Goal: Task Accomplishment & Management: Use online tool/utility

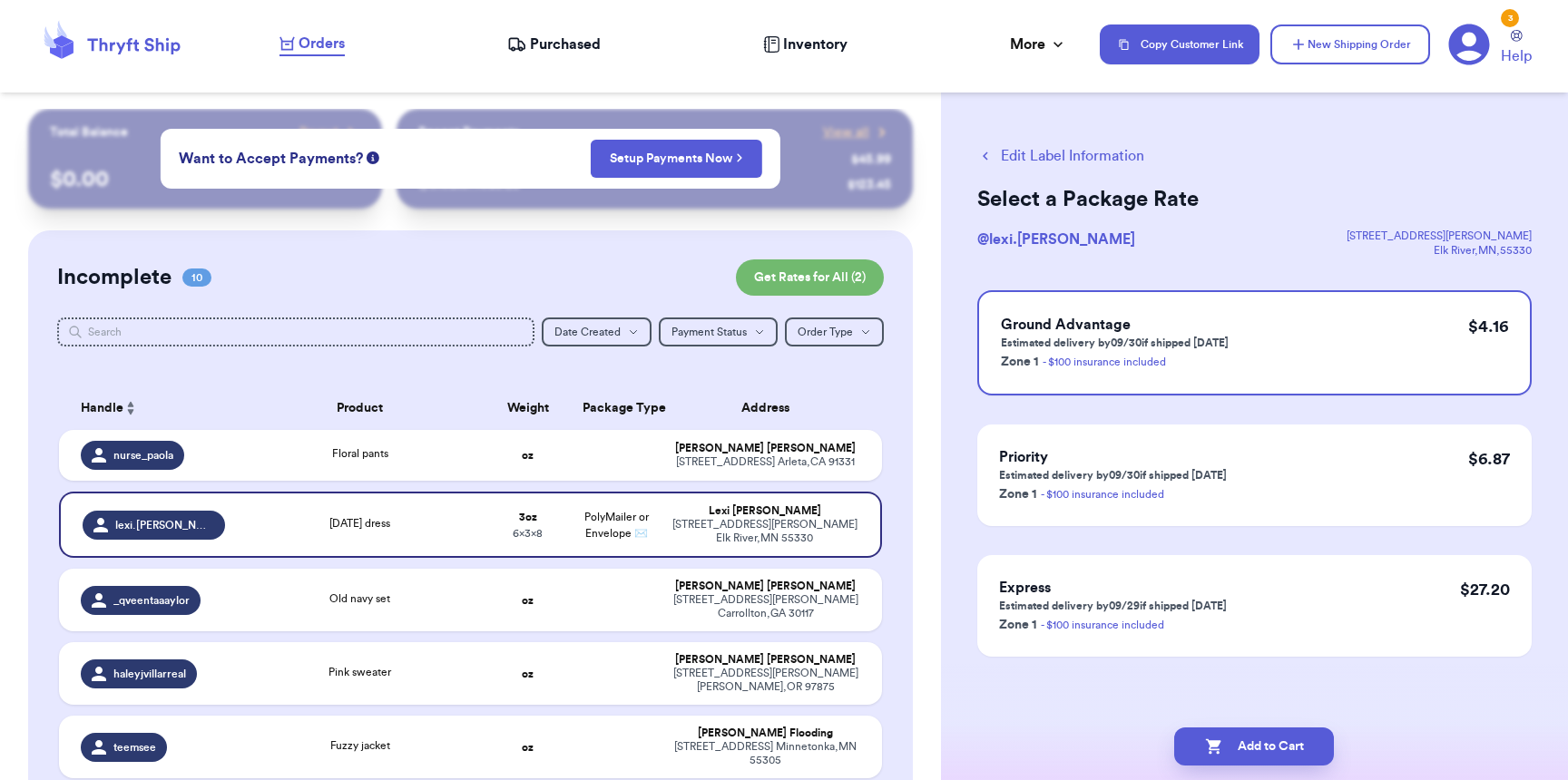
scroll to position [4, 0]
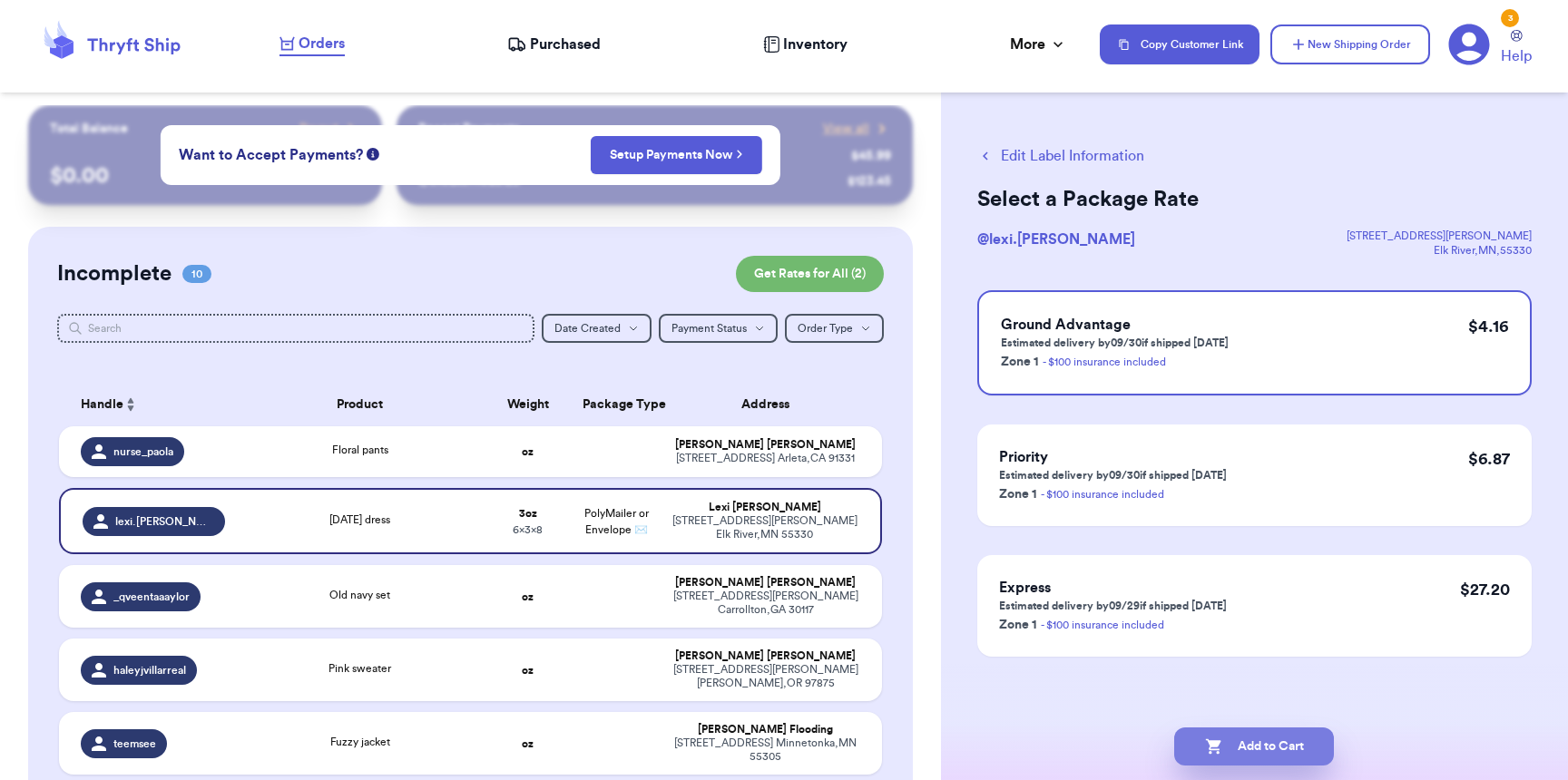
click at [1233, 733] on button "Add to Cart" at bounding box center [1254, 746] width 160 height 38
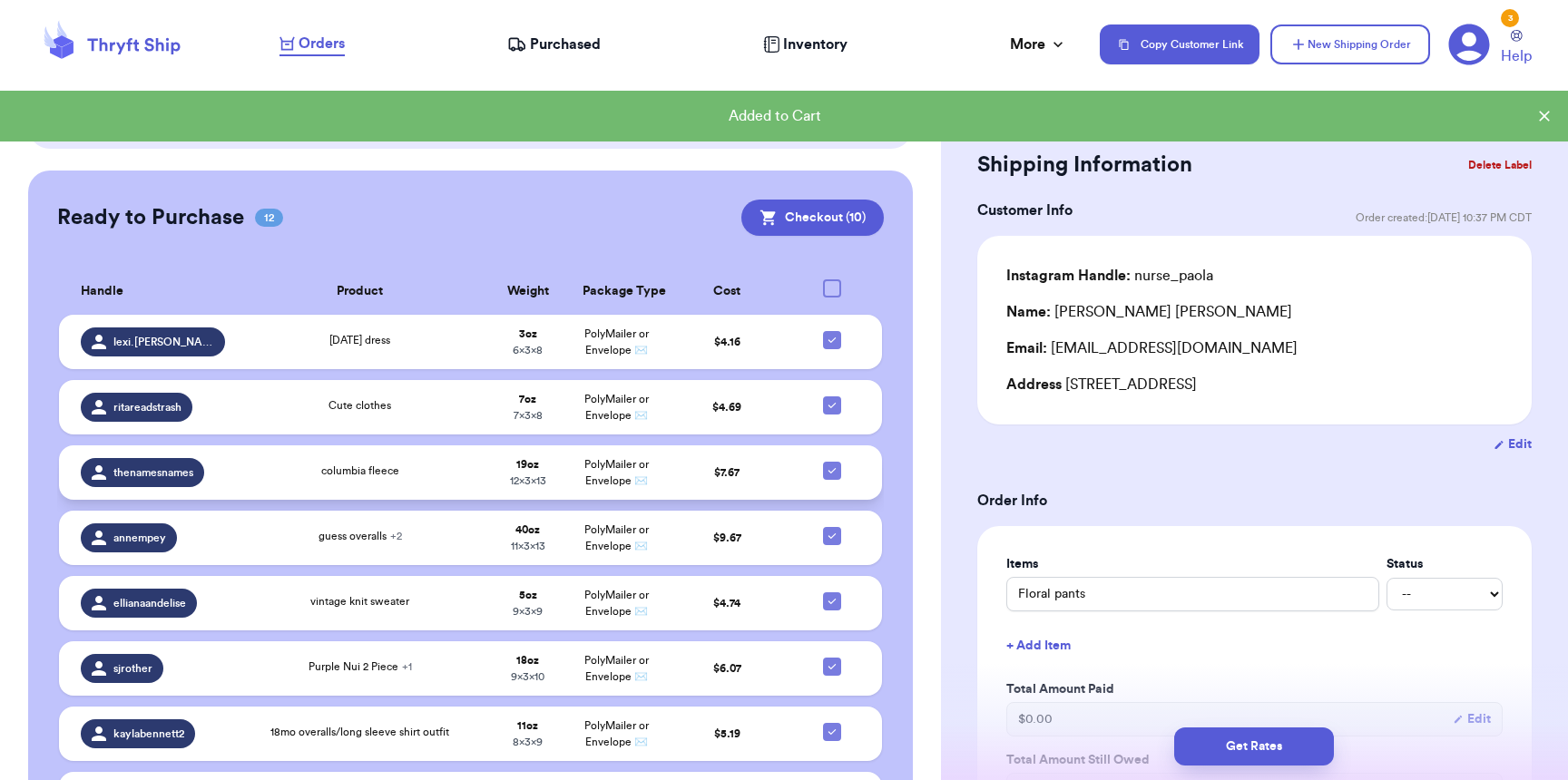
scroll to position [998, 0]
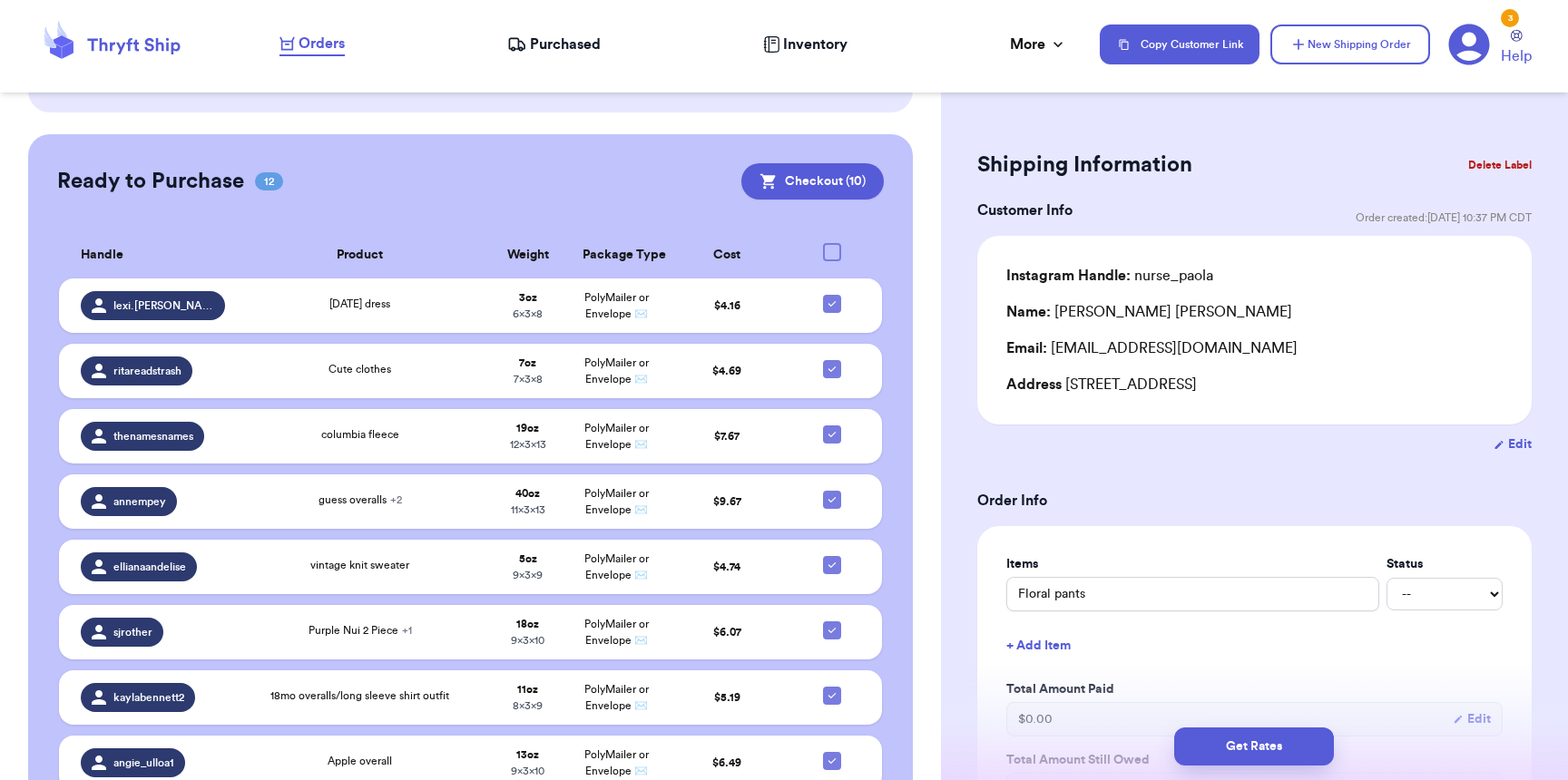
click at [823, 243] on div at bounding box center [831, 251] width 18 height 18
click at [831, 242] on input "checkbox" at bounding box center [831, 242] width 1 height 1
checkbox input "true"
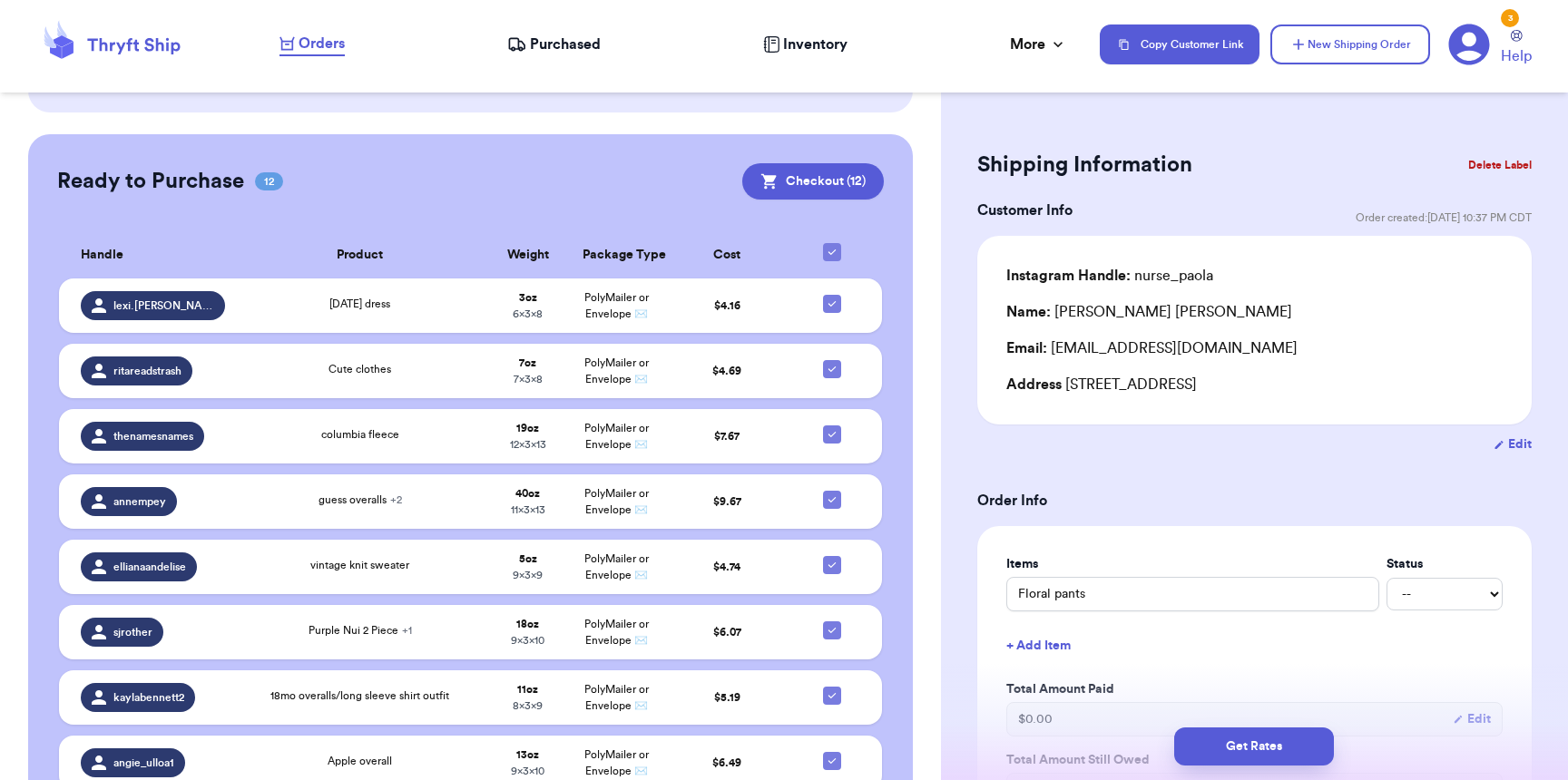
click at [828, 249] on icon at bounding box center [832, 252] width 8 height 6
click at [831, 242] on input "checkbox" at bounding box center [831, 242] width 1 height 1
checkbox input "false"
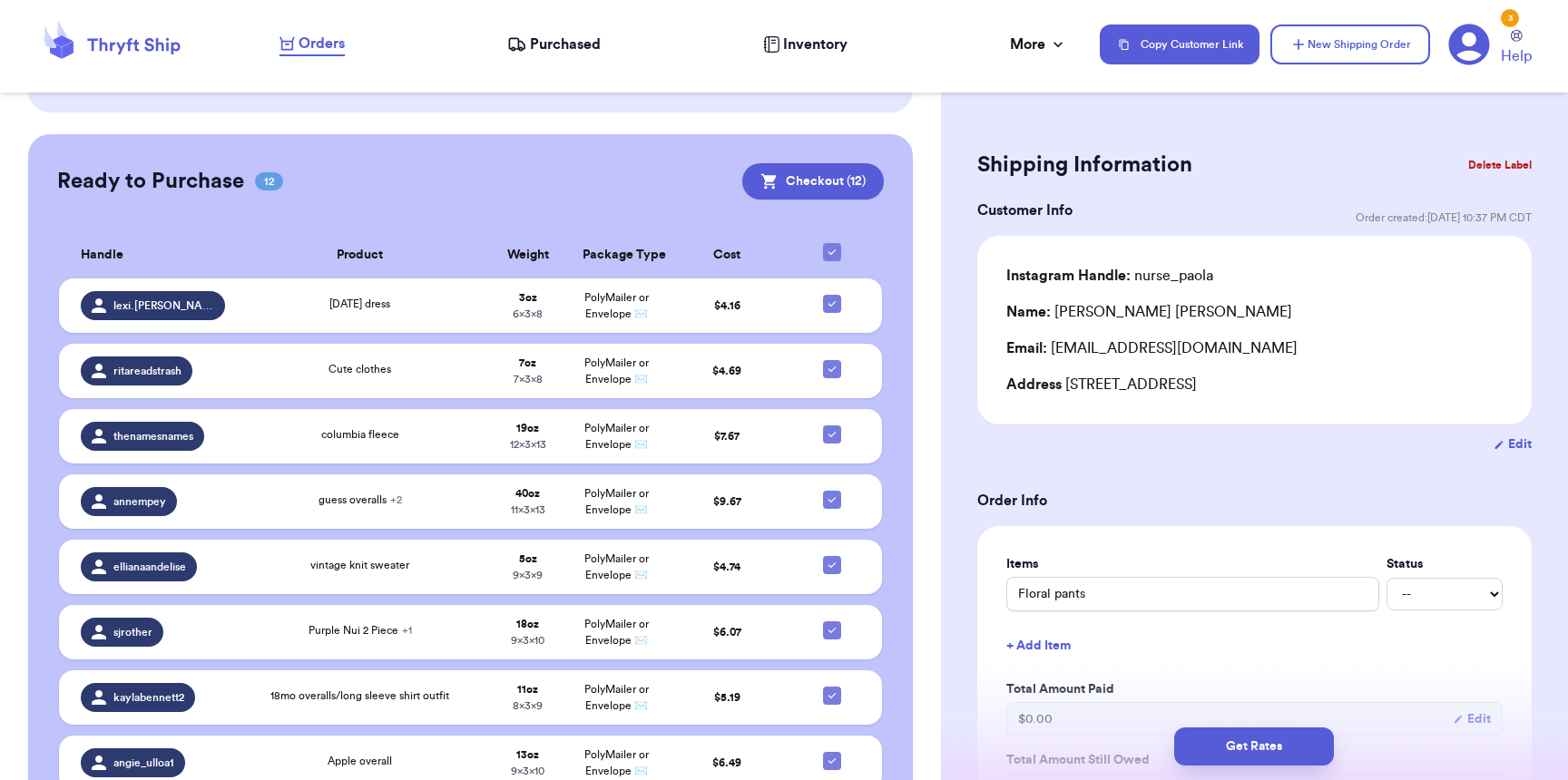
checkbox input "false"
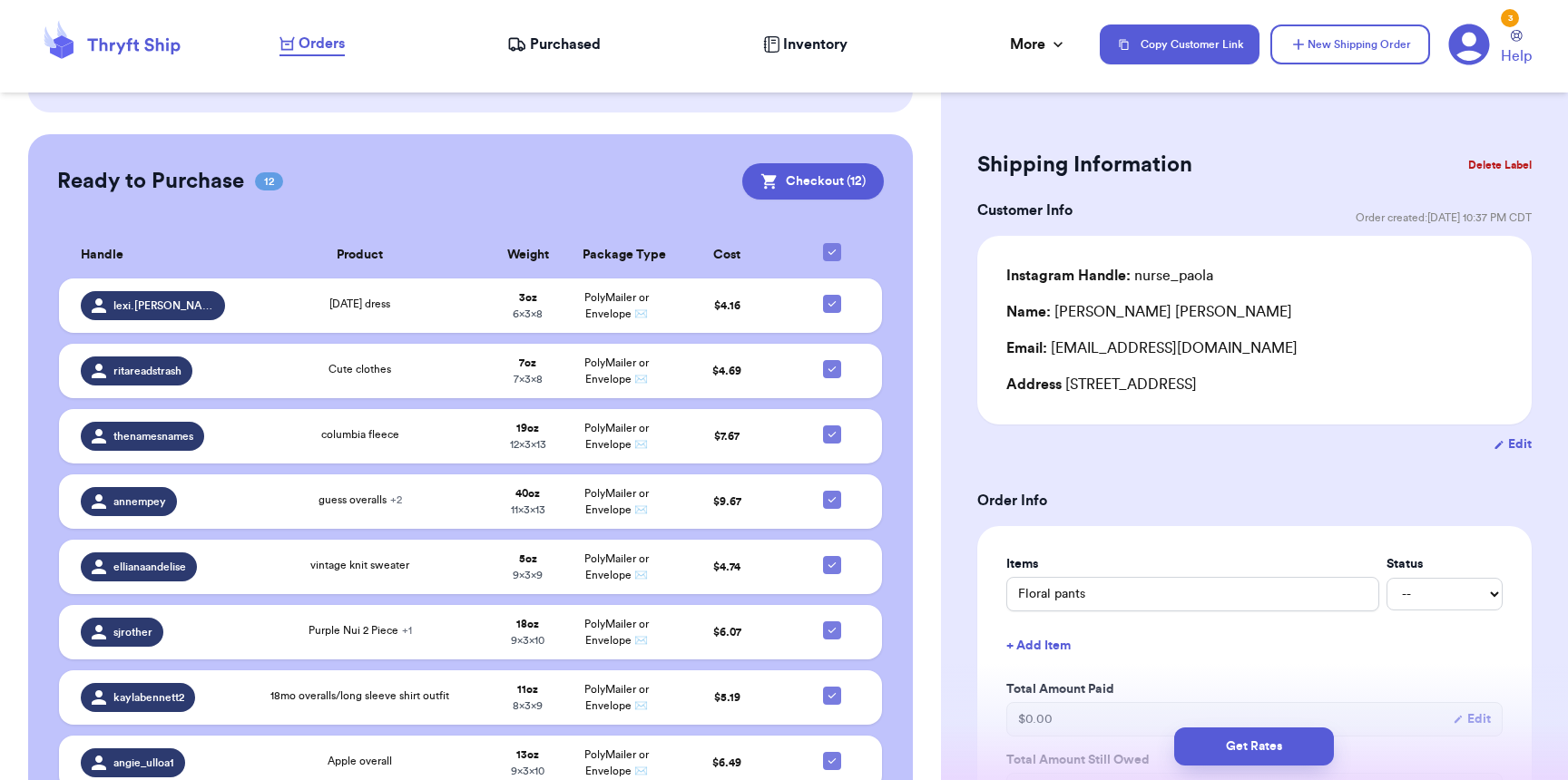
checkbox input "false"
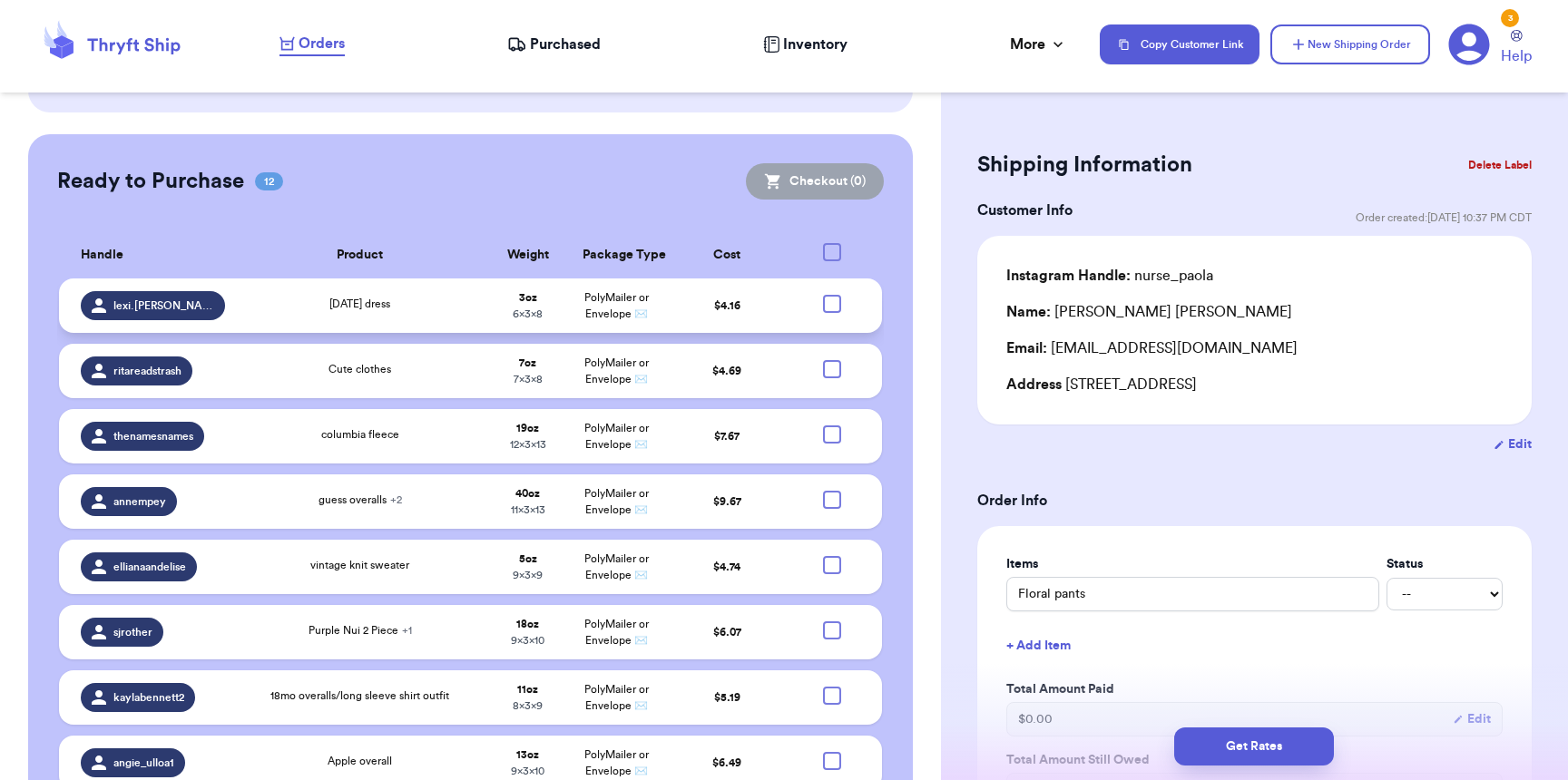
click at [824, 294] on div at bounding box center [831, 303] width 18 height 18
click at [831, 294] on input "checkbox" at bounding box center [831, 294] width 1 height 1
checkbox input "true"
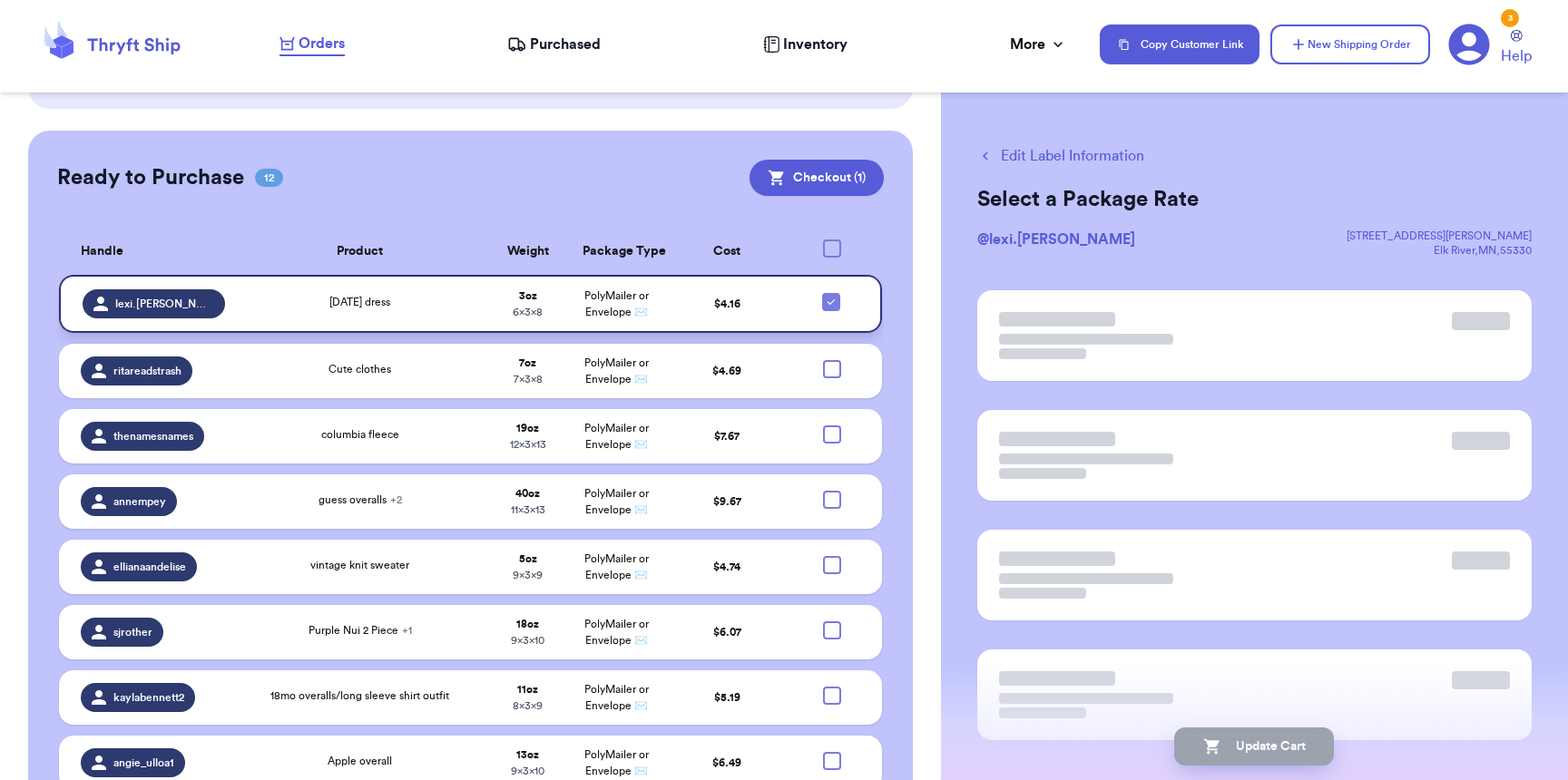
scroll to position [995, 0]
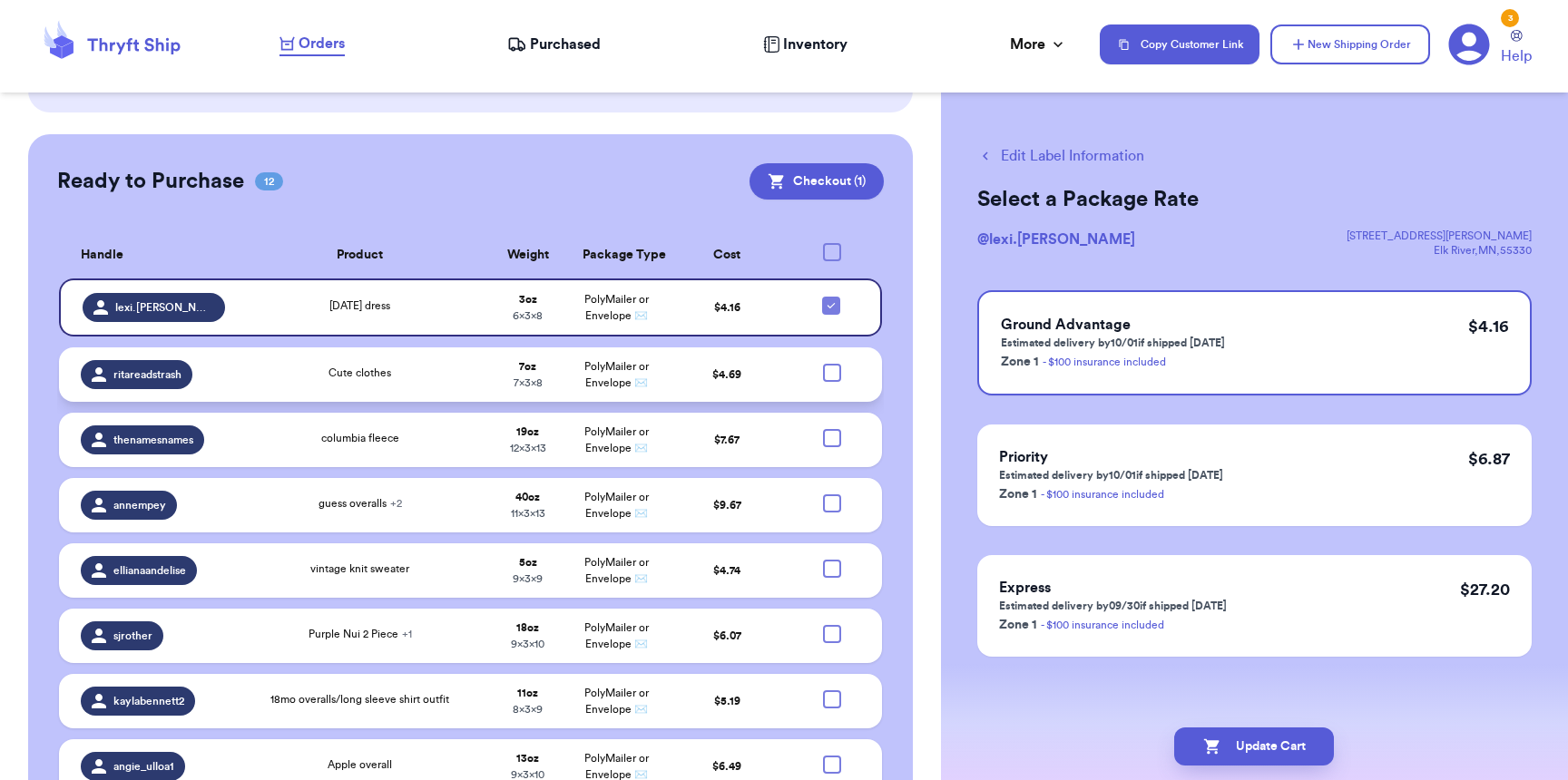
click at [823, 367] on td at bounding box center [837, 374] width 88 height 55
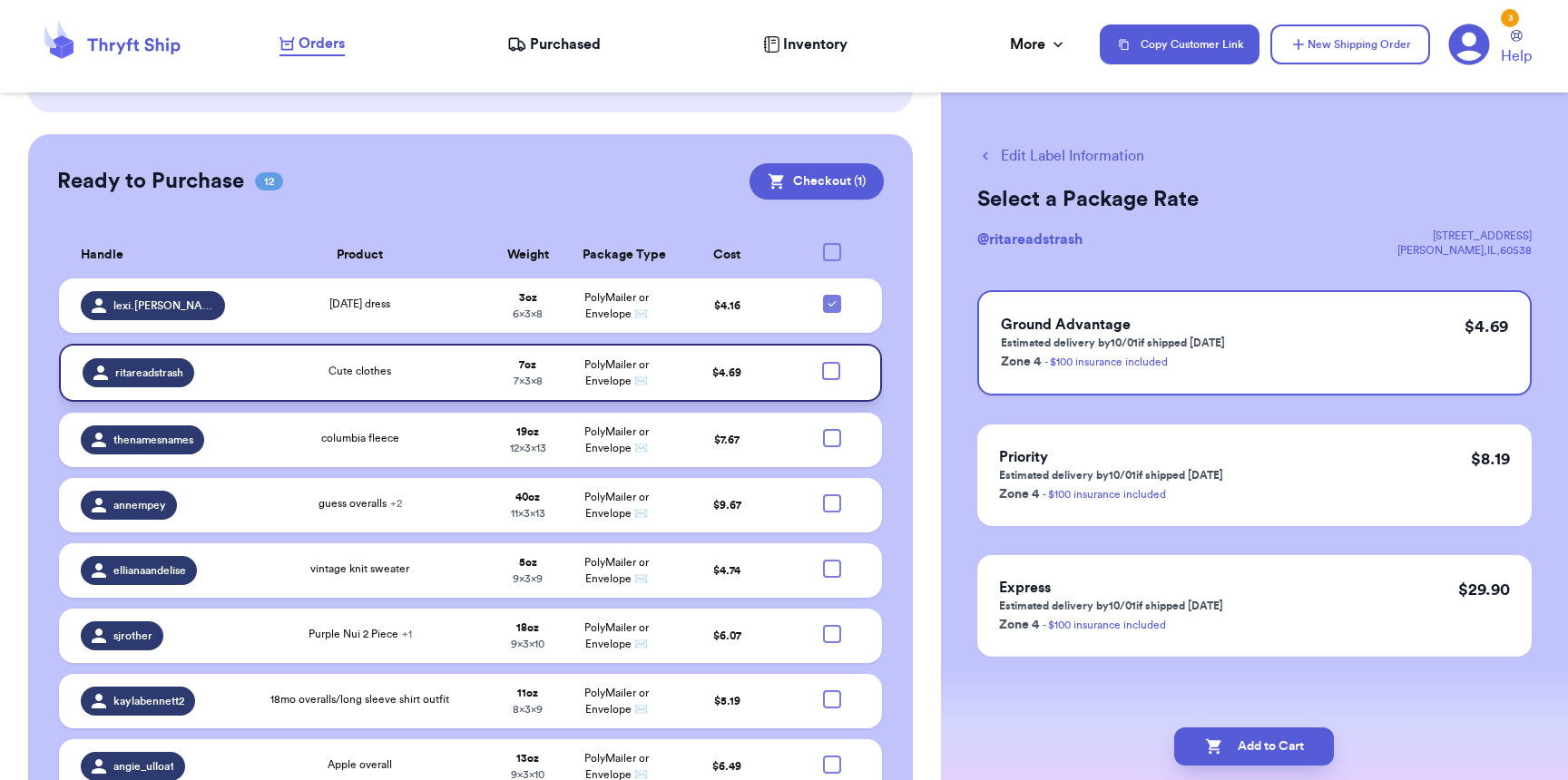
click at [822, 362] on div at bounding box center [830, 371] width 18 height 18
click at [830, 361] on input "checkbox" at bounding box center [830, 361] width 1 height 1
checkbox input "true"
click at [823, 429] on div at bounding box center [831, 438] width 18 height 18
click at [831, 428] on input "checkbox" at bounding box center [831, 428] width 1 height 1
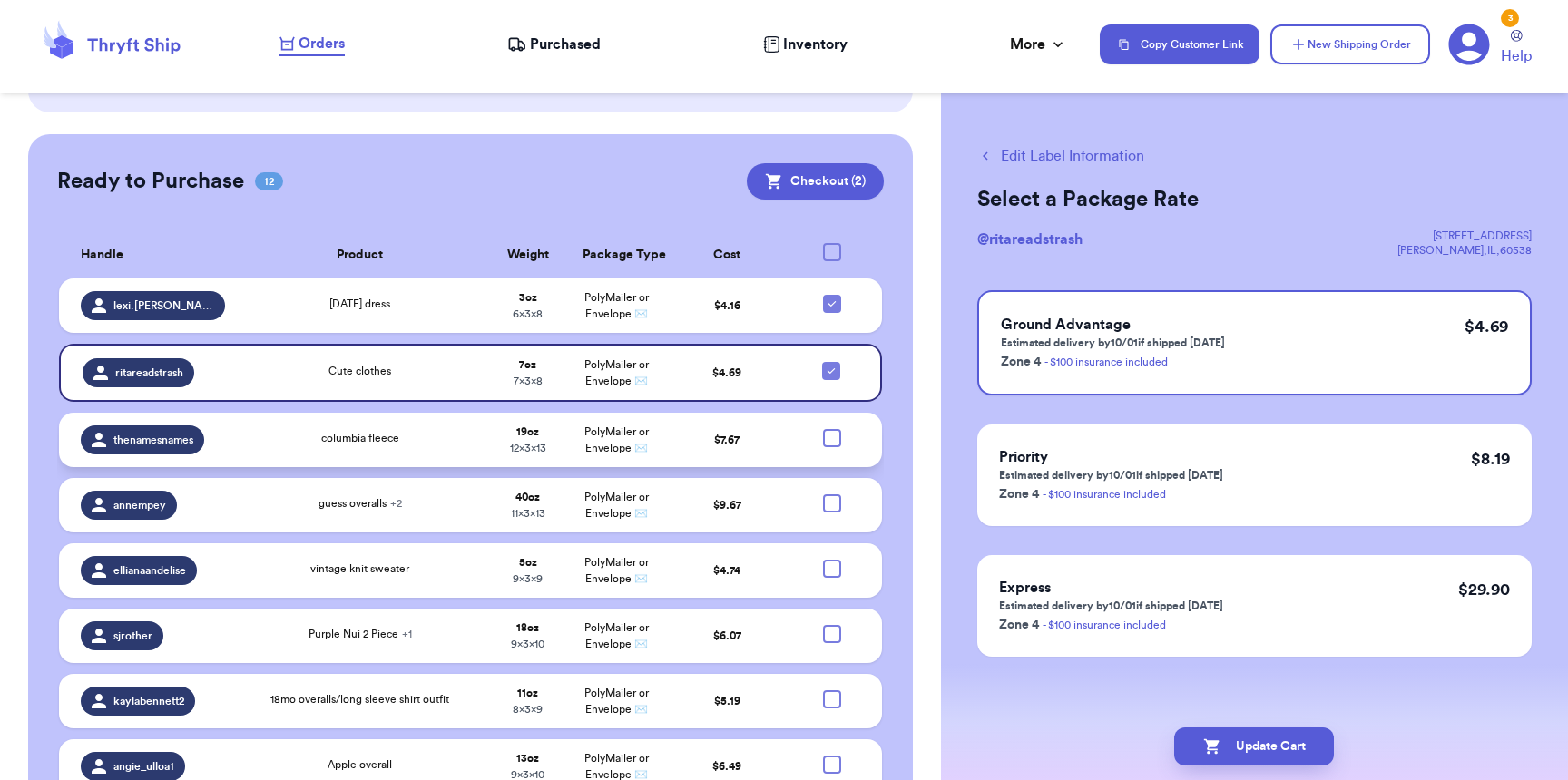
checkbox input "true"
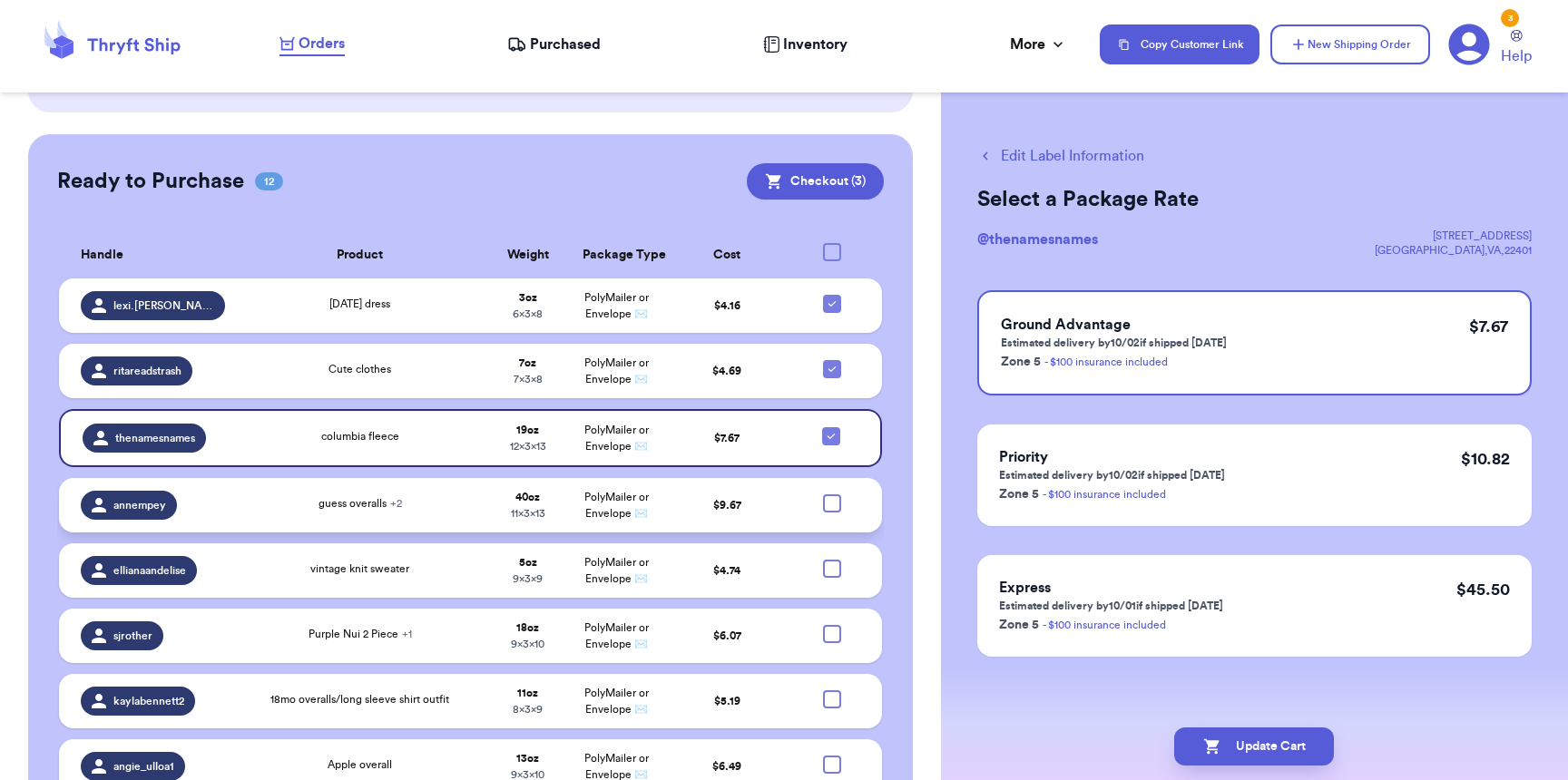
click at [823, 494] on div at bounding box center [831, 502] width 18 height 18
click at [831, 493] on input "checkbox" at bounding box center [831, 493] width 1 height 1
checkbox input "true"
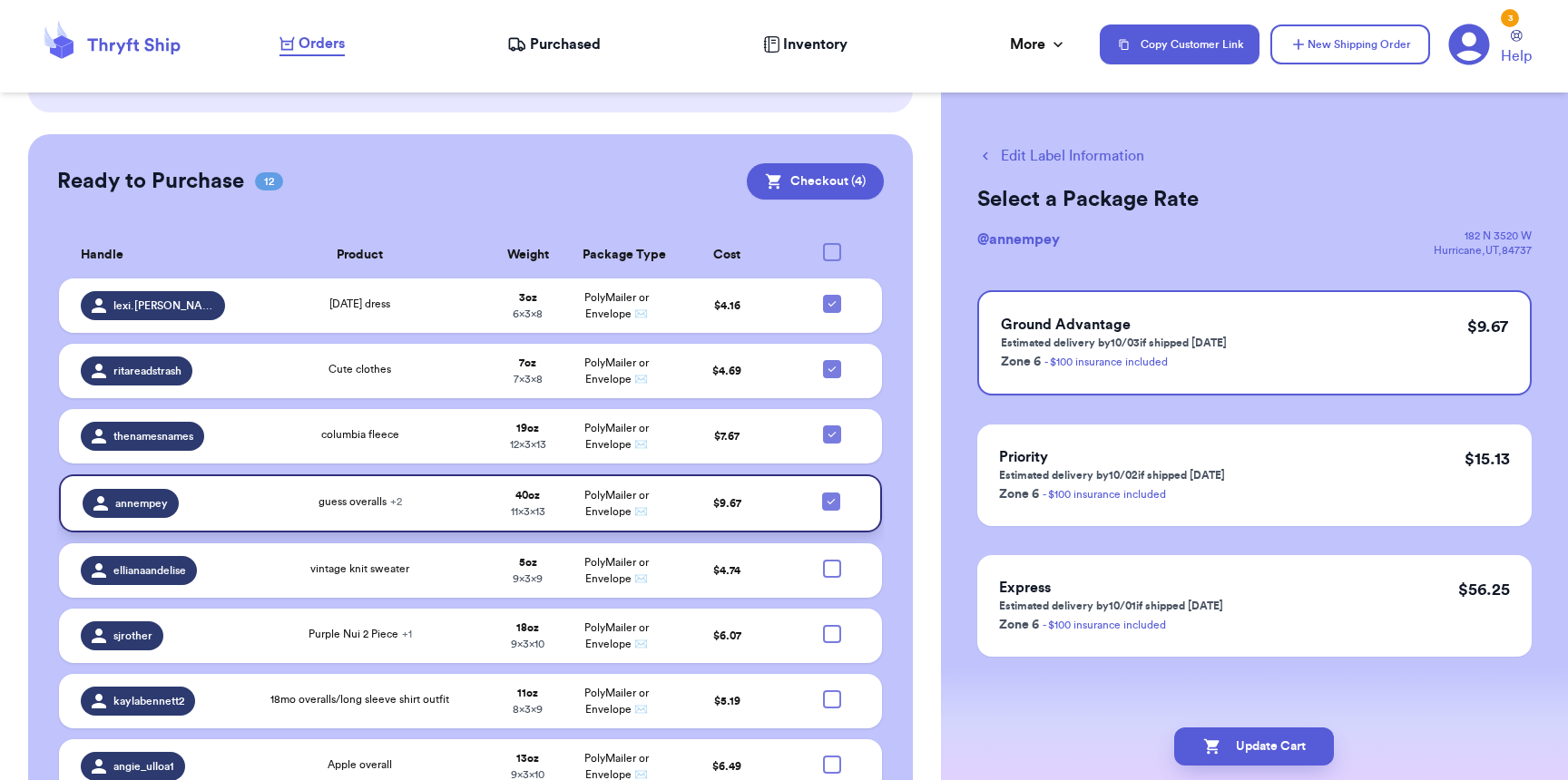
scroll to position [1212, 0]
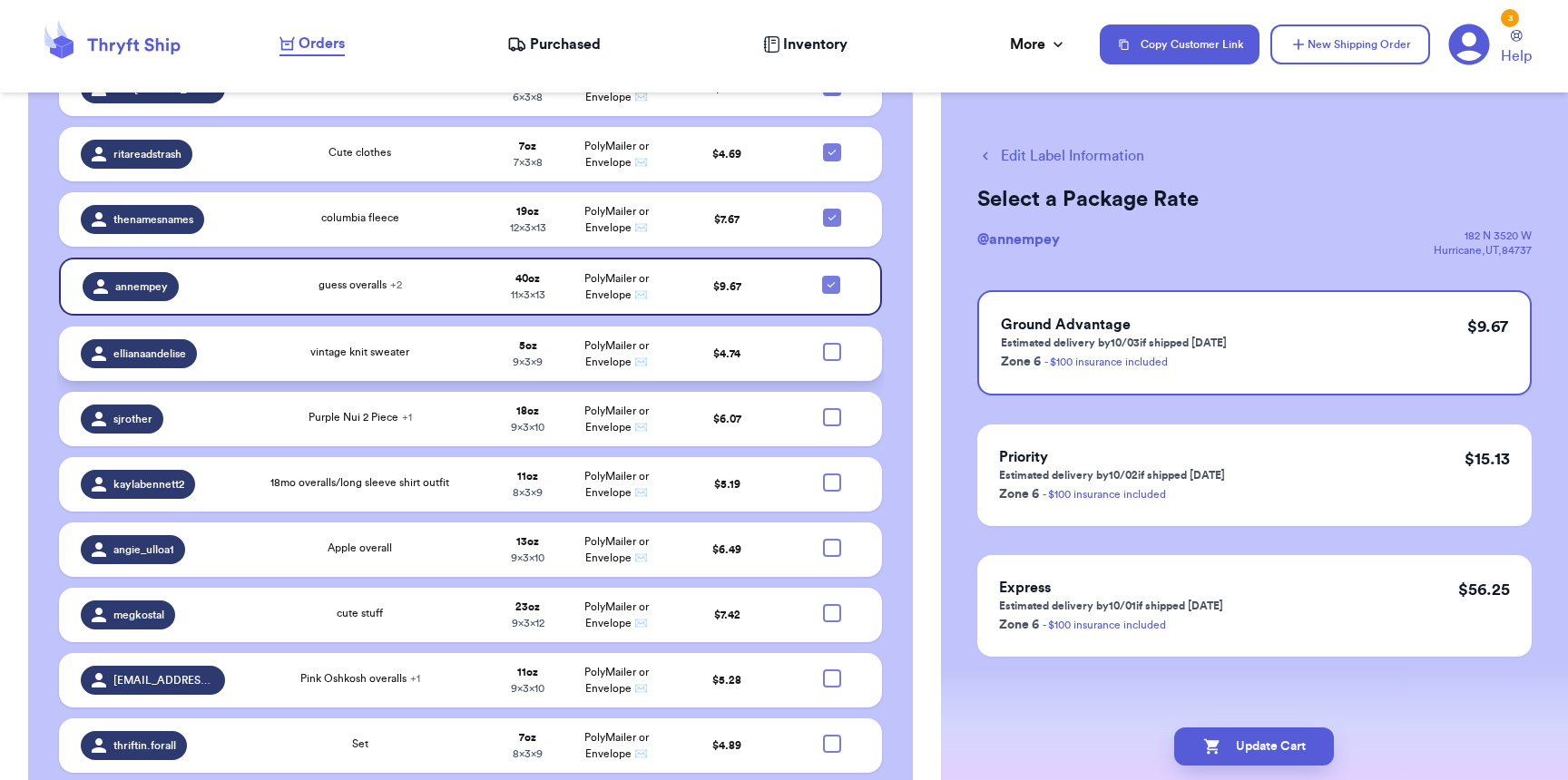
click at [823, 342] on div at bounding box center [831, 351] width 18 height 18
click at [831, 342] on input "checkbox" at bounding box center [831, 342] width 1 height 1
checkbox input "true"
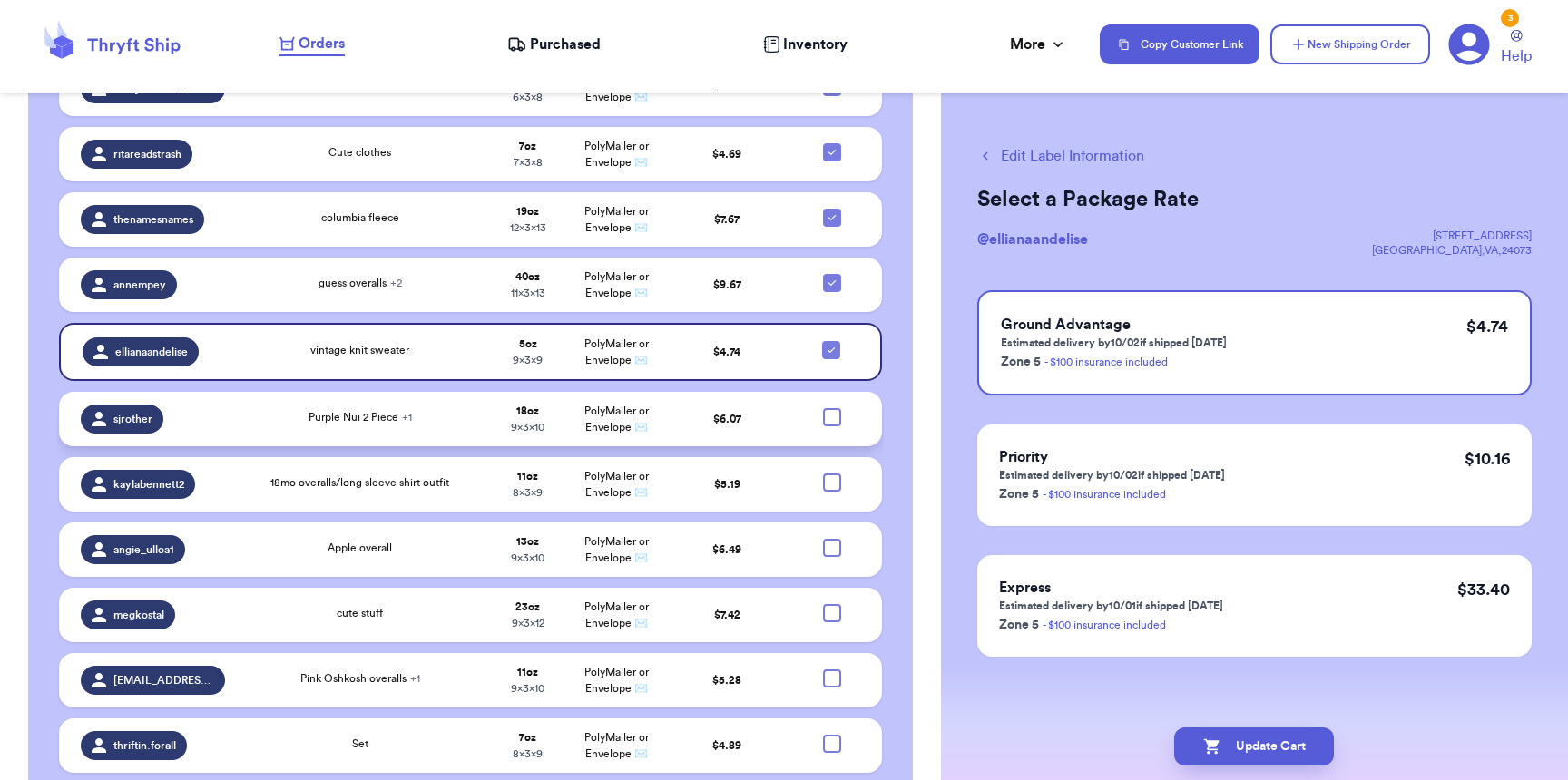
click at [823, 408] on div at bounding box center [831, 417] width 18 height 18
click at [831, 407] on input "checkbox" at bounding box center [831, 407] width 1 height 1
checkbox input "true"
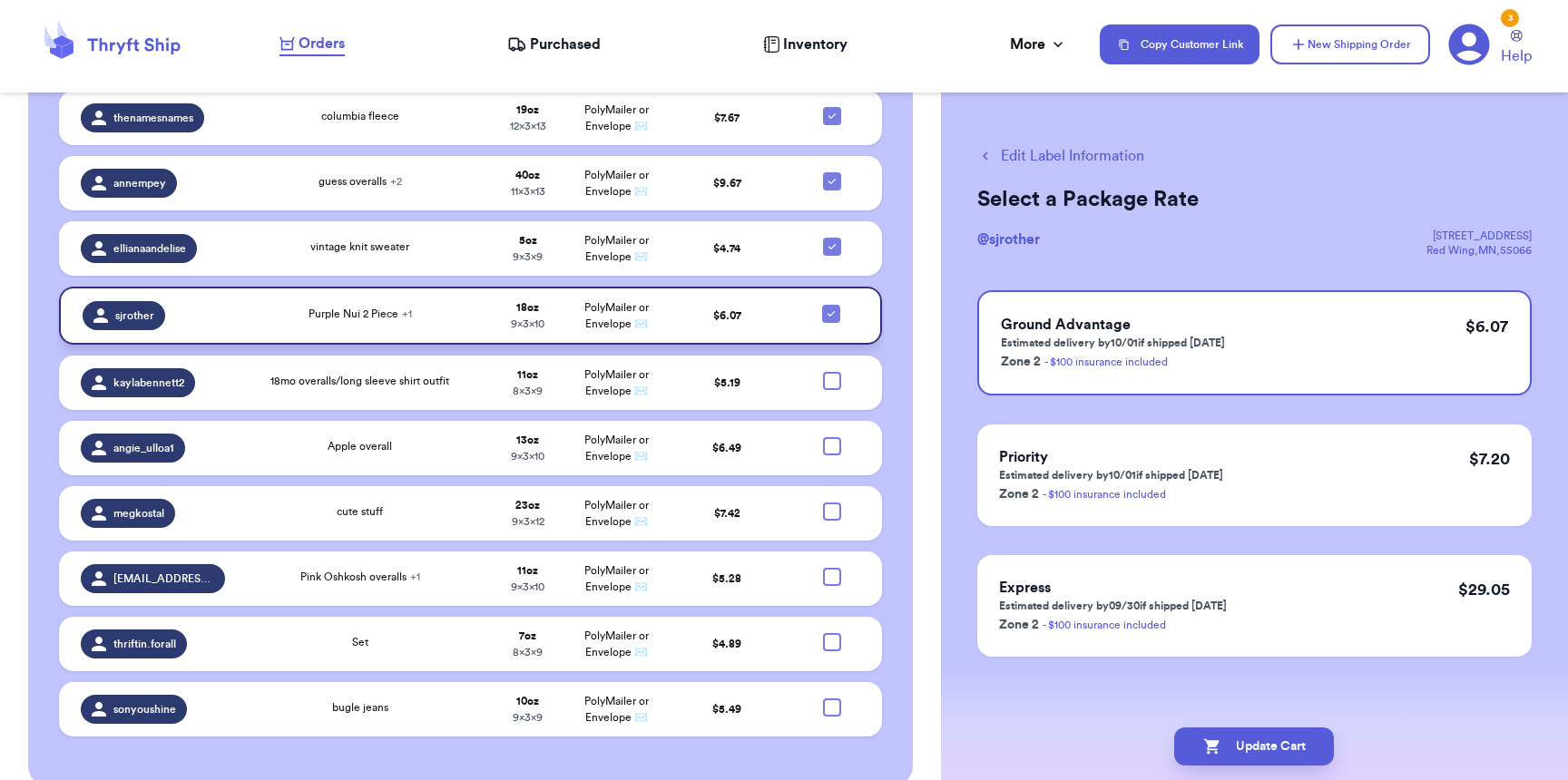
scroll to position [1317, 0]
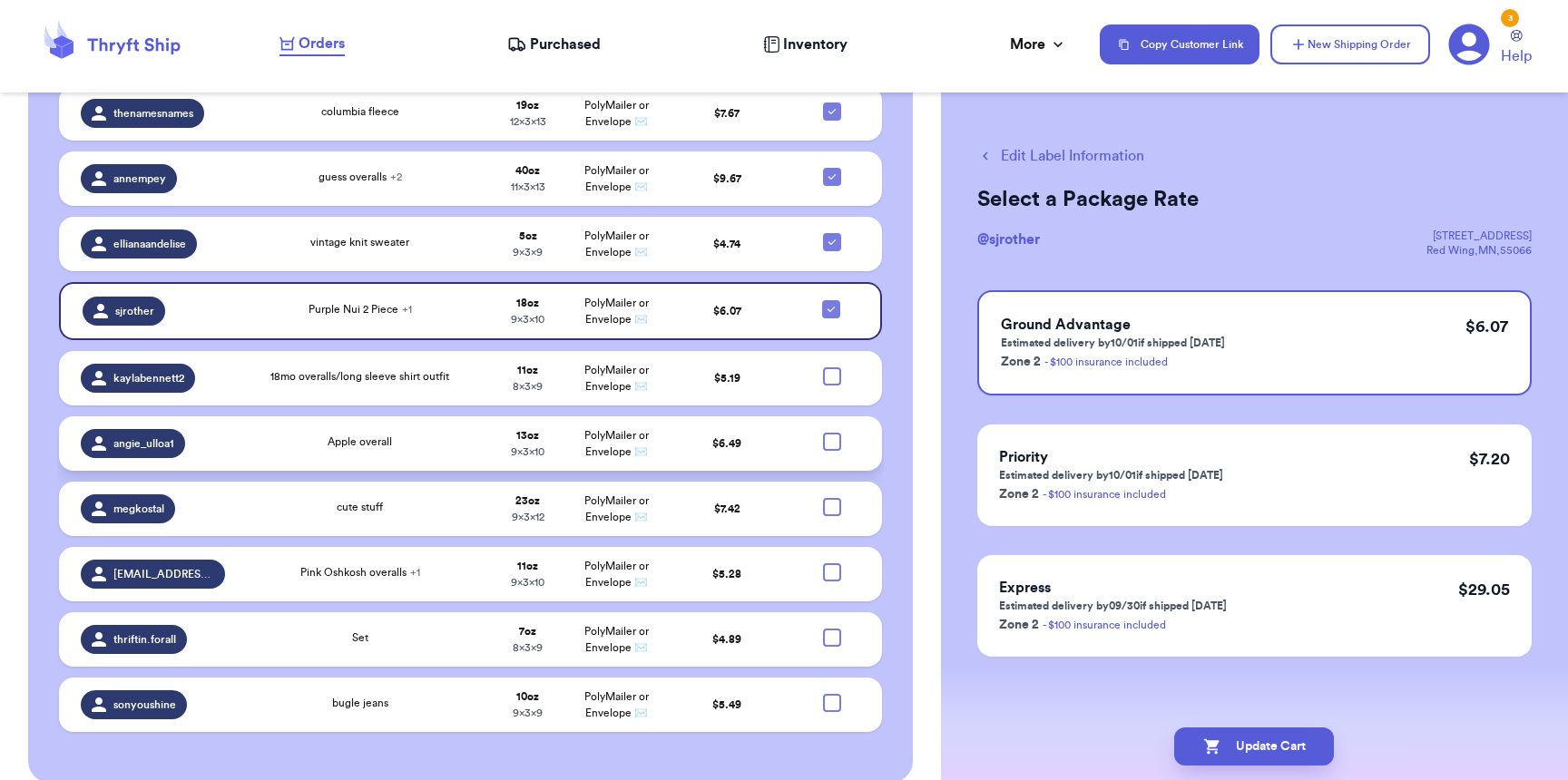
click at [823, 433] on div at bounding box center [831, 441] width 18 height 18
click at [831, 432] on input "checkbox" at bounding box center [831, 432] width 1 height 1
checkbox input "true"
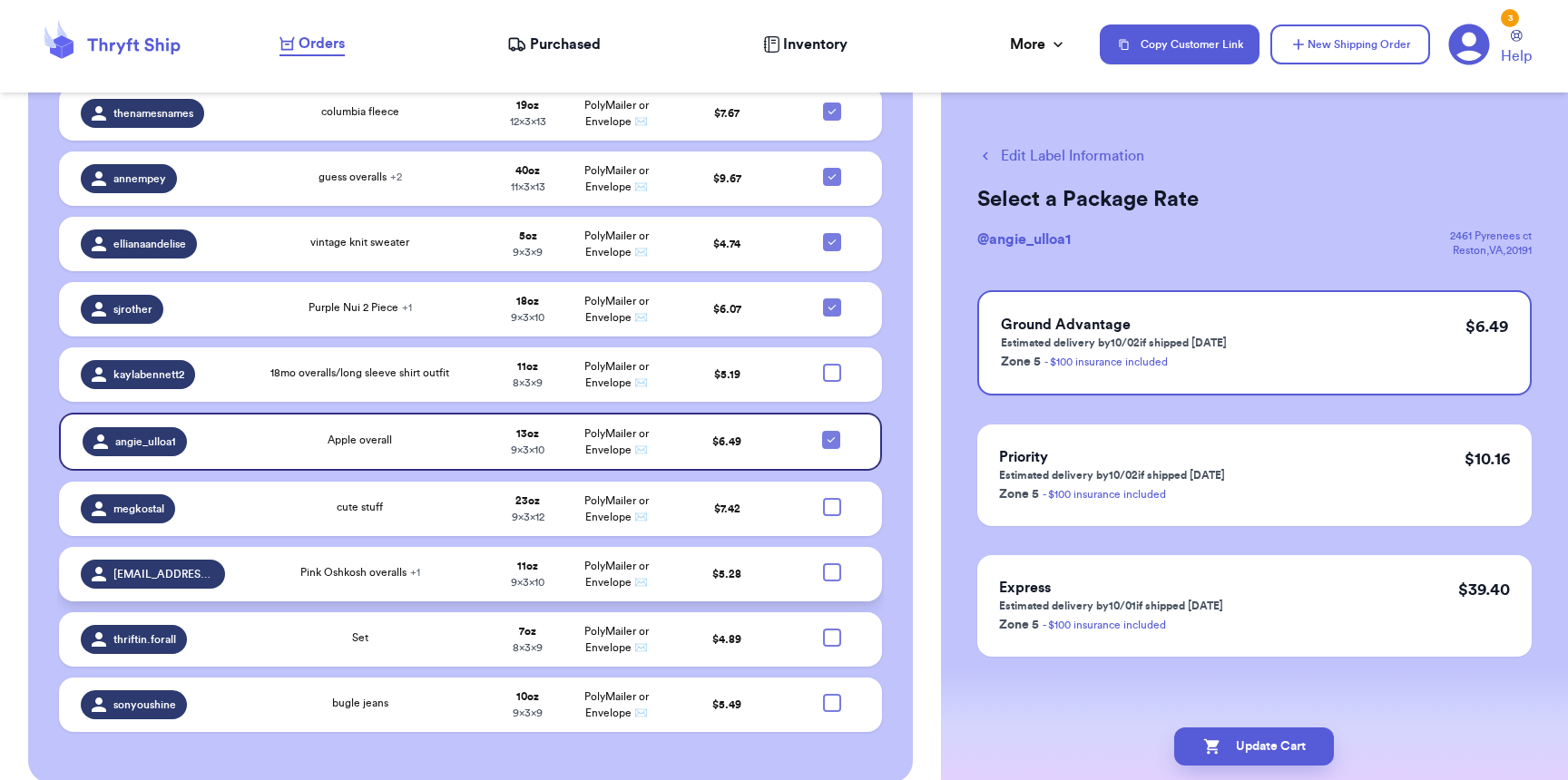
click at [823, 564] on div at bounding box center [831, 572] width 18 height 18
click at [831, 563] on input "checkbox" at bounding box center [831, 563] width 1 height 1
checkbox input "true"
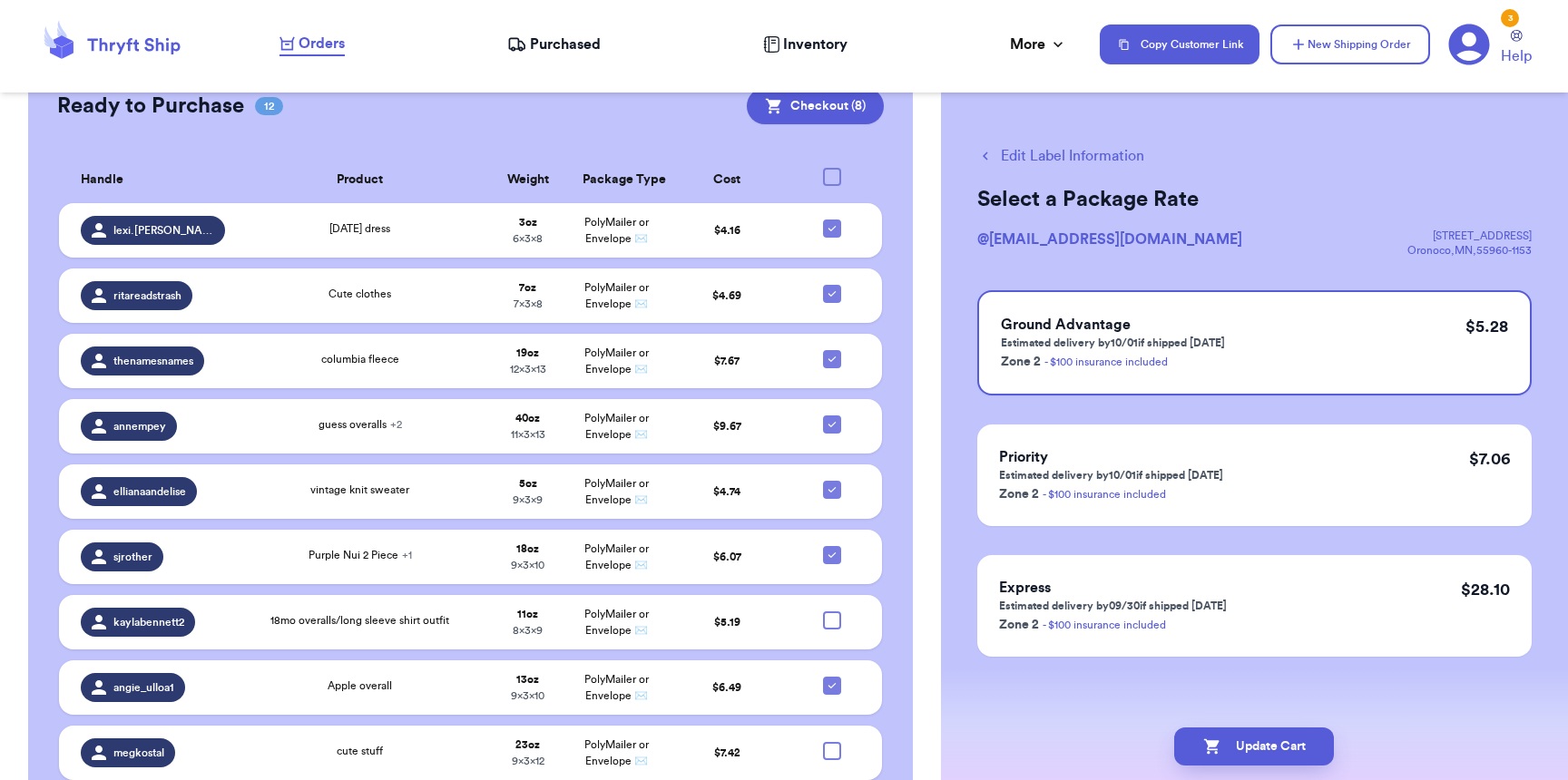
scroll to position [1027, 0]
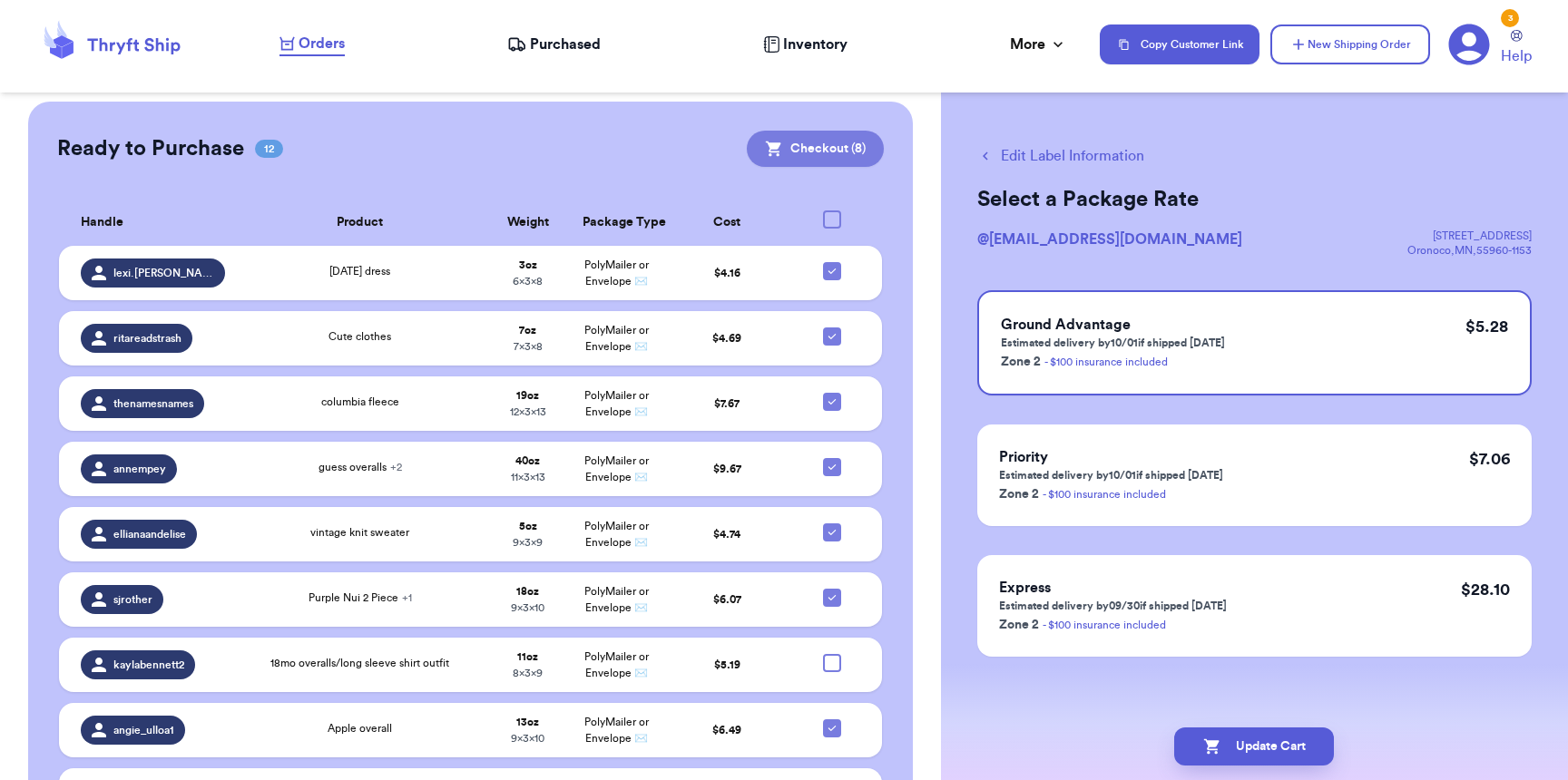
click at [802, 131] on button "Checkout ( 8 )" at bounding box center [815, 149] width 137 height 37
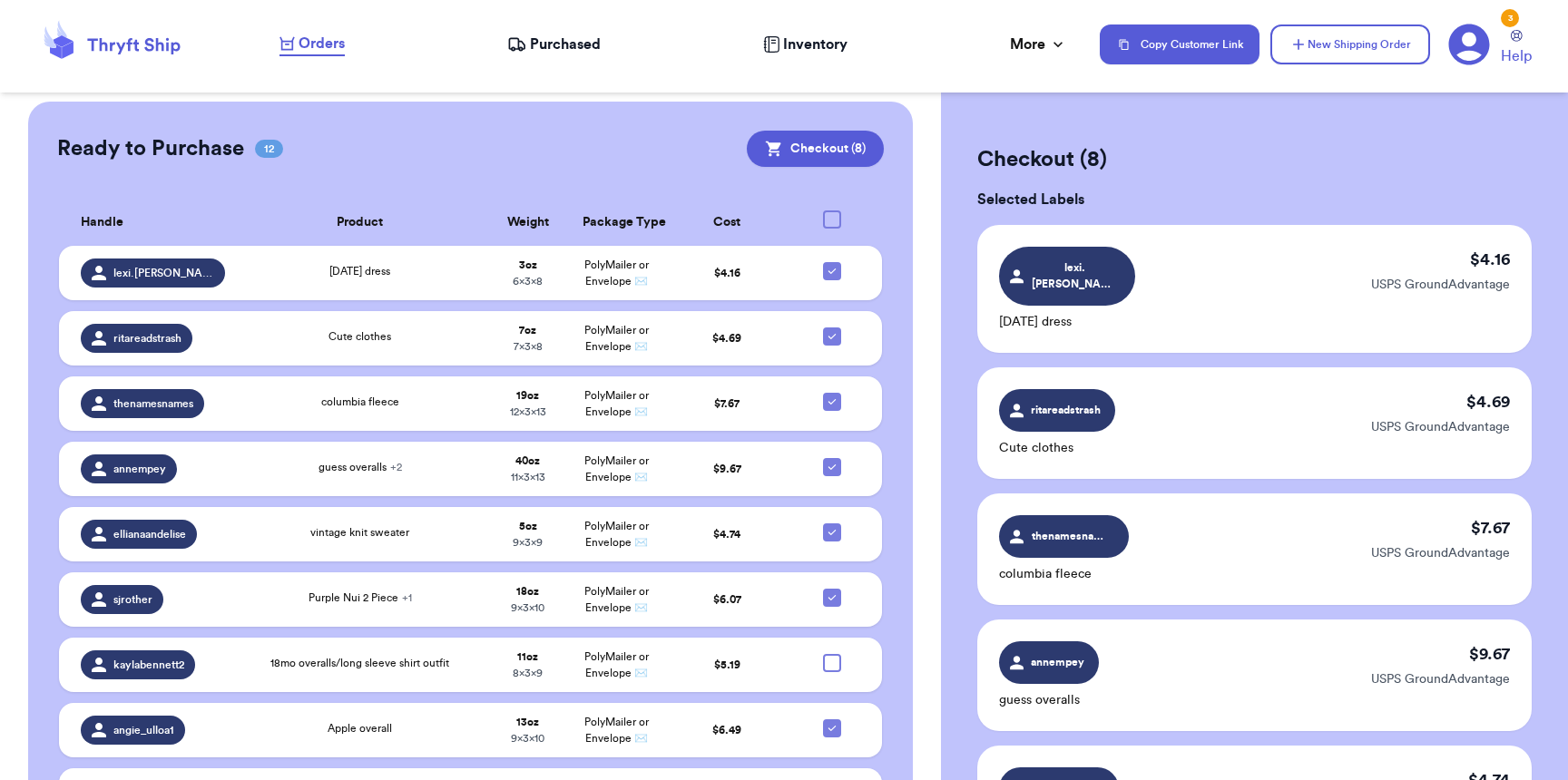
scroll to position [902, 0]
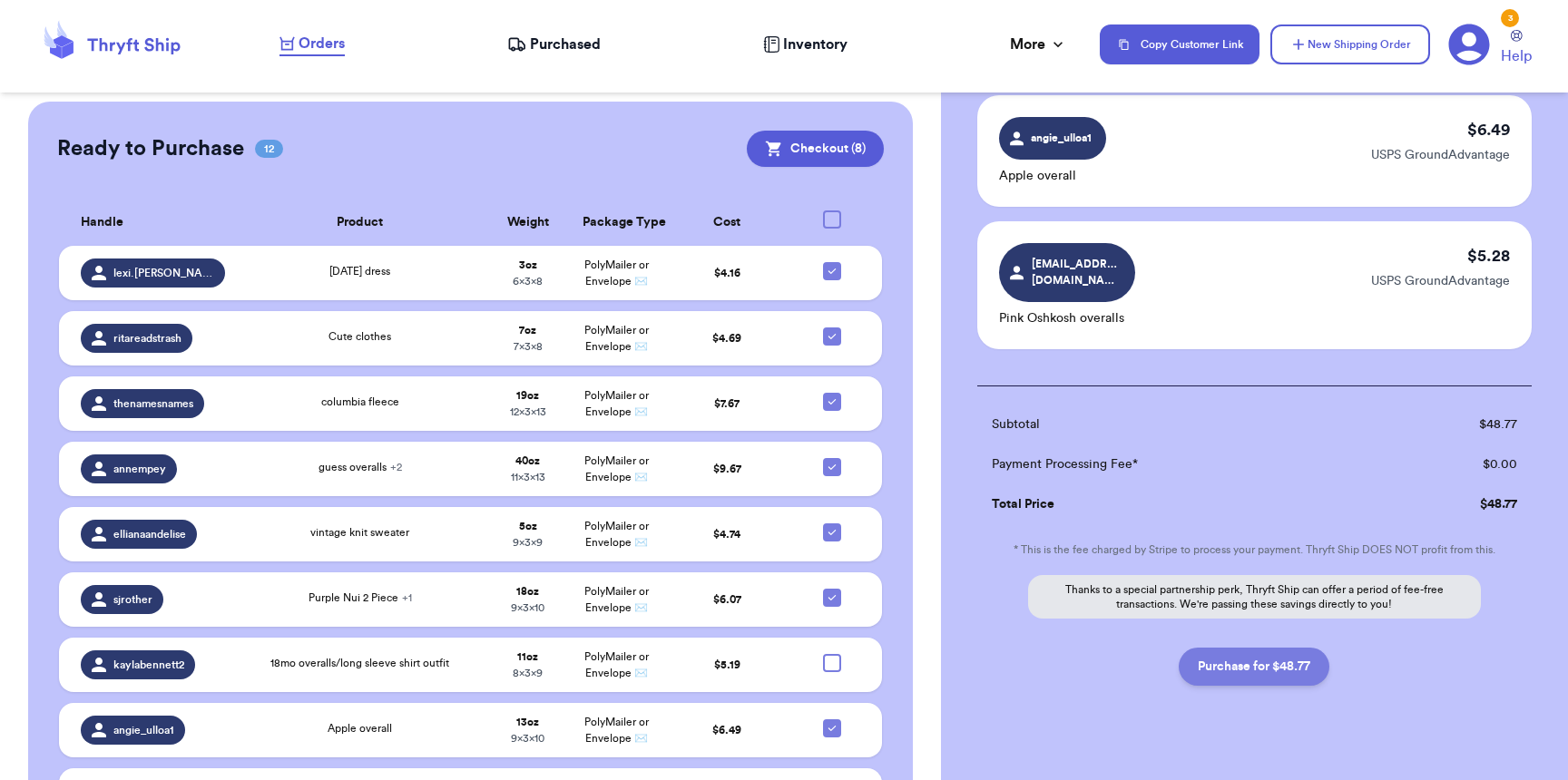
click at [1232, 647] on button "Purchase for $48.77" at bounding box center [1254, 666] width 151 height 38
checkbox input "false"
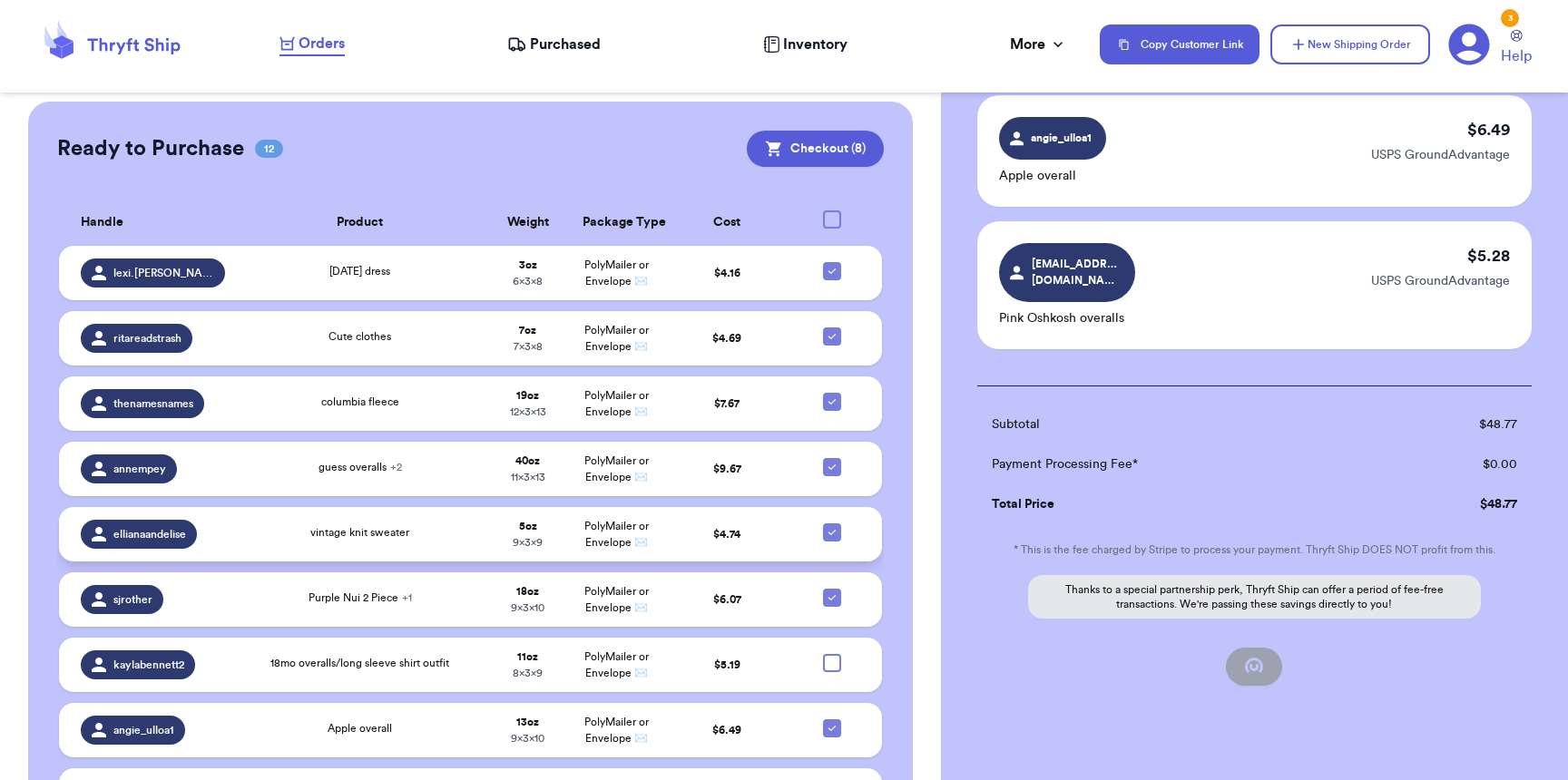
checkbox input "false"
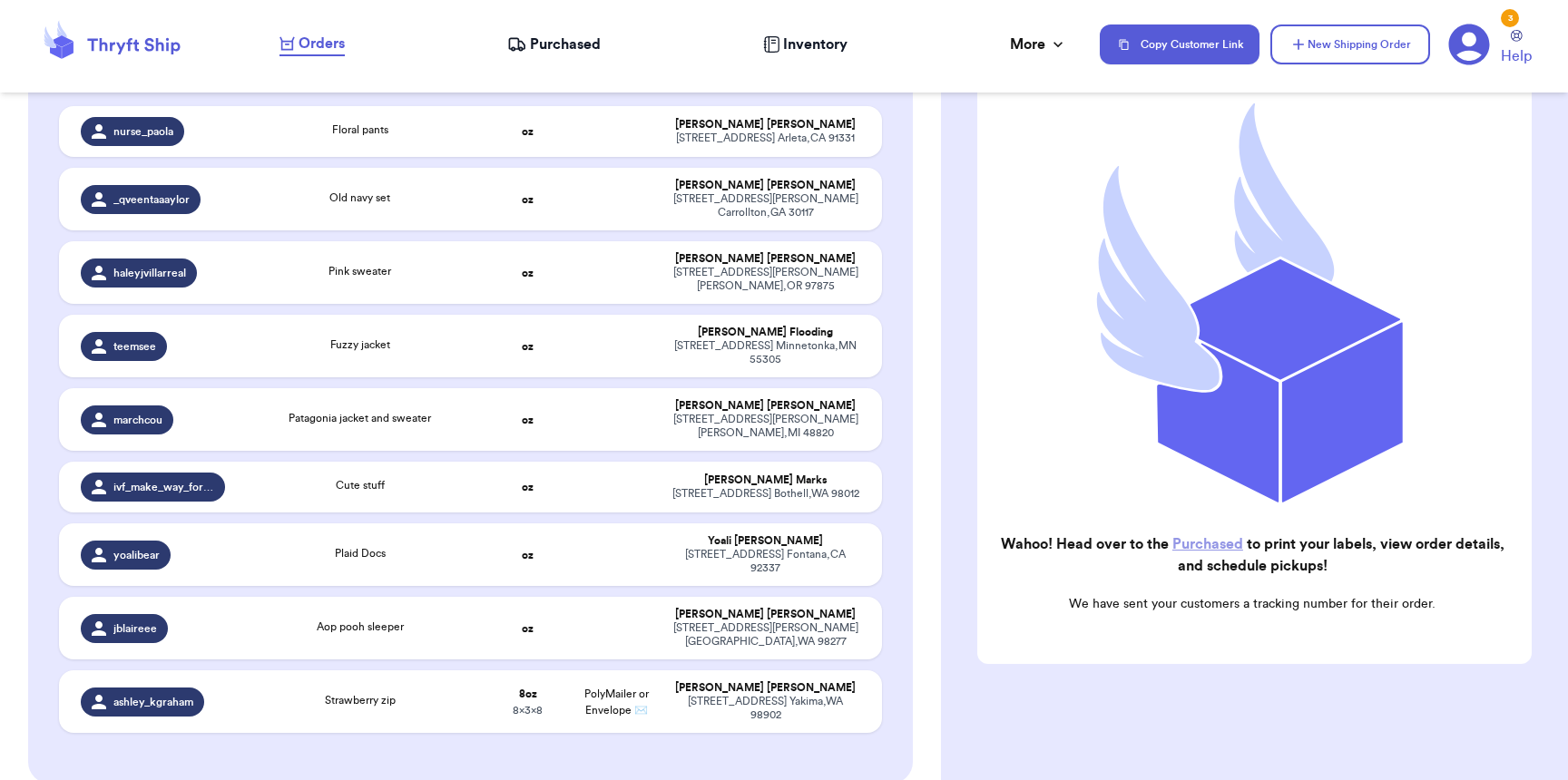
scroll to position [0, 0]
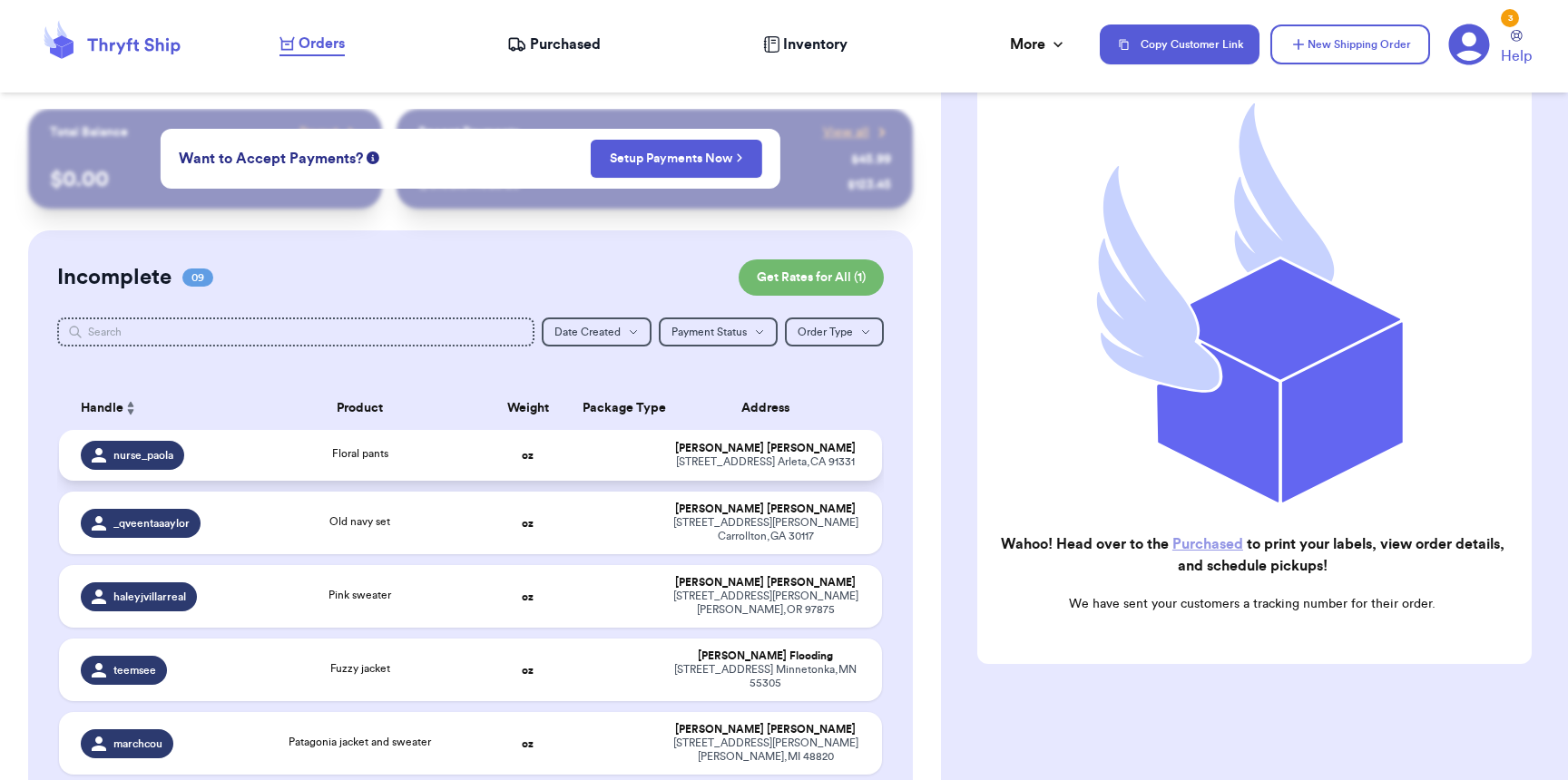
click at [462, 448] on div "Floral pants" at bounding box center [360, 454] width 226 height 20
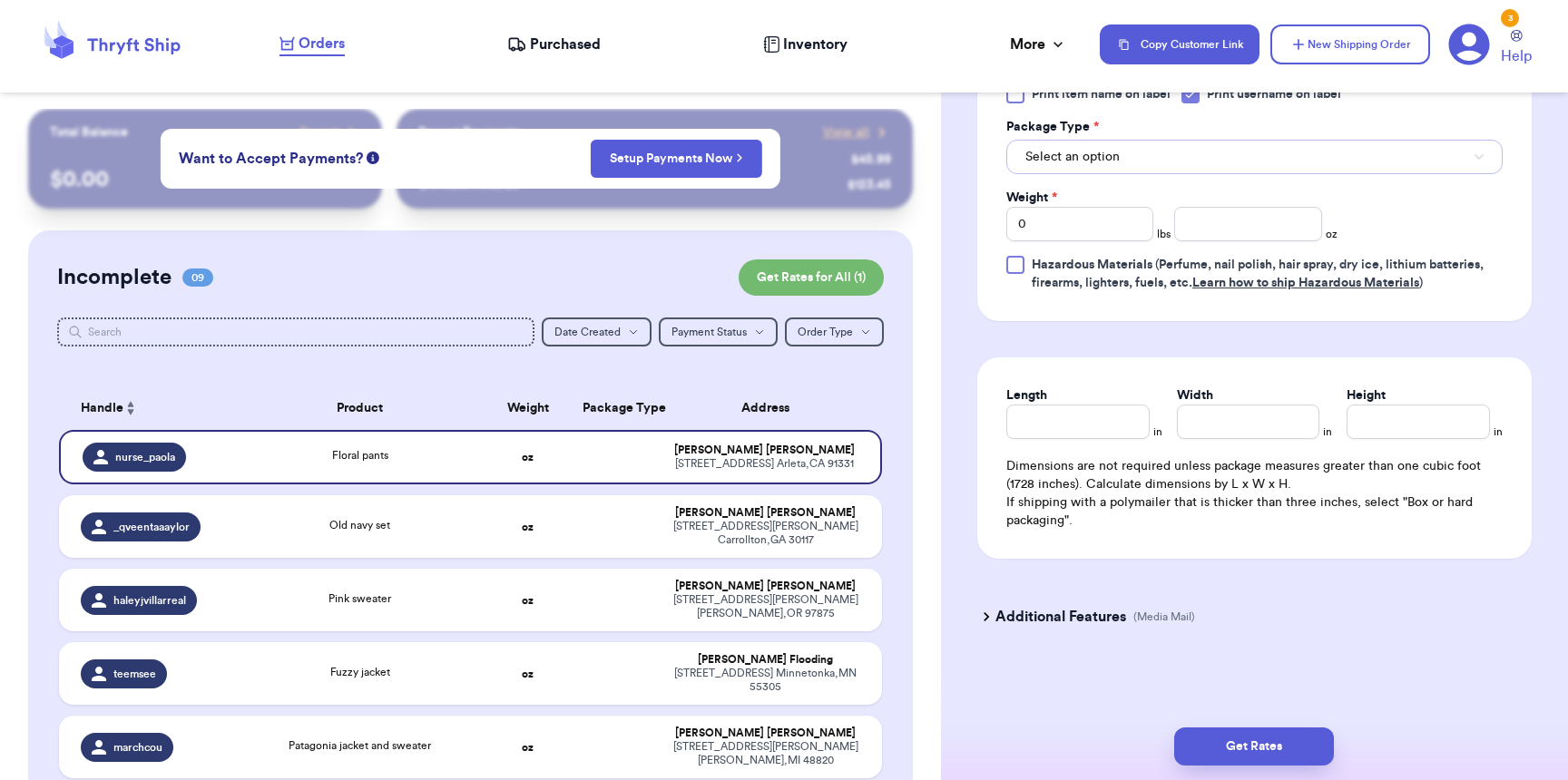
click at [1096, 148] on span "Select an option" at bounding box center [1072, 156] width 94 height 18
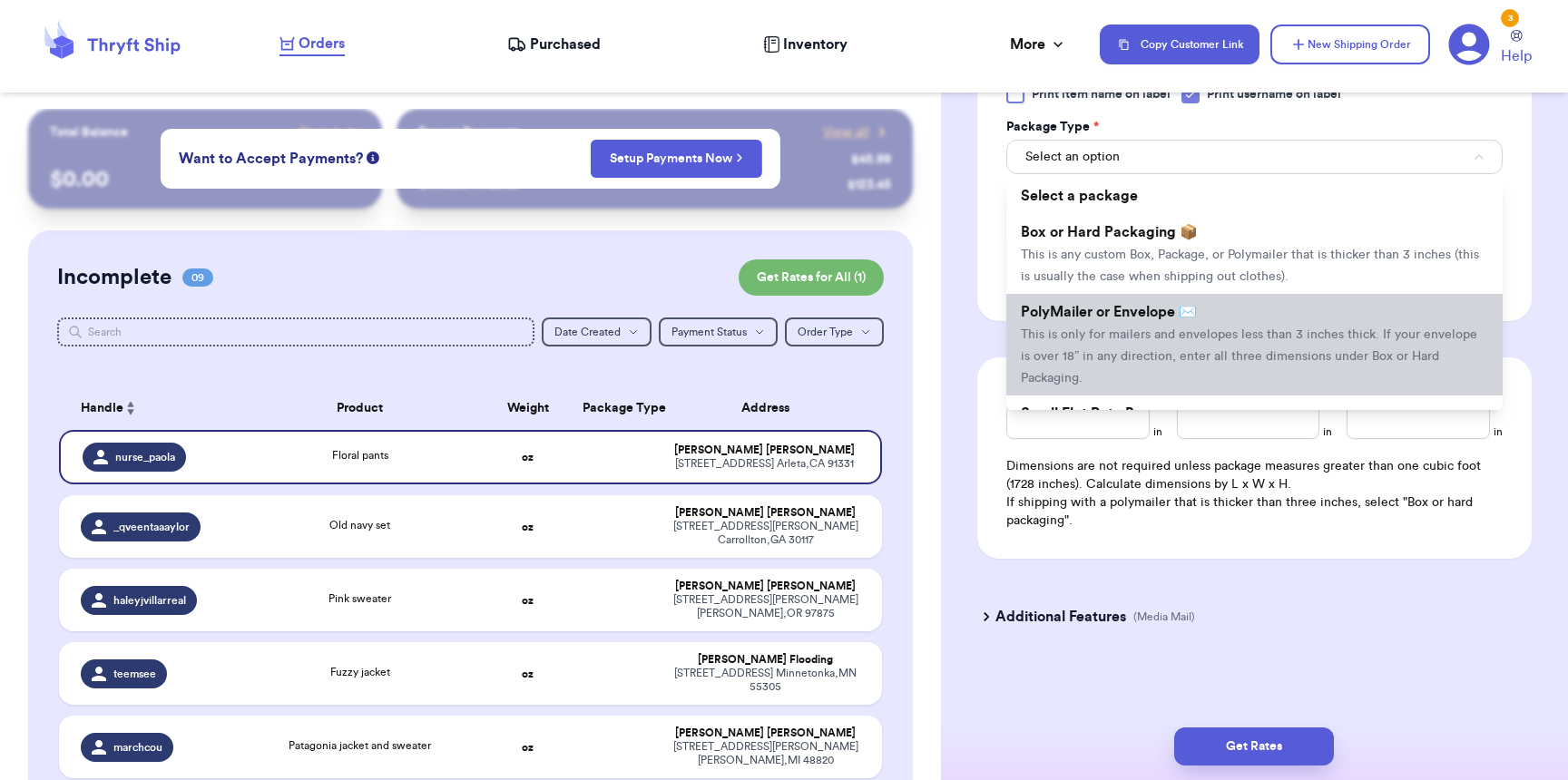
click at [1121, 305] on span "PolyMailer or Envelope ✉️" at bounding box center [1108, 311] width 176 height 14
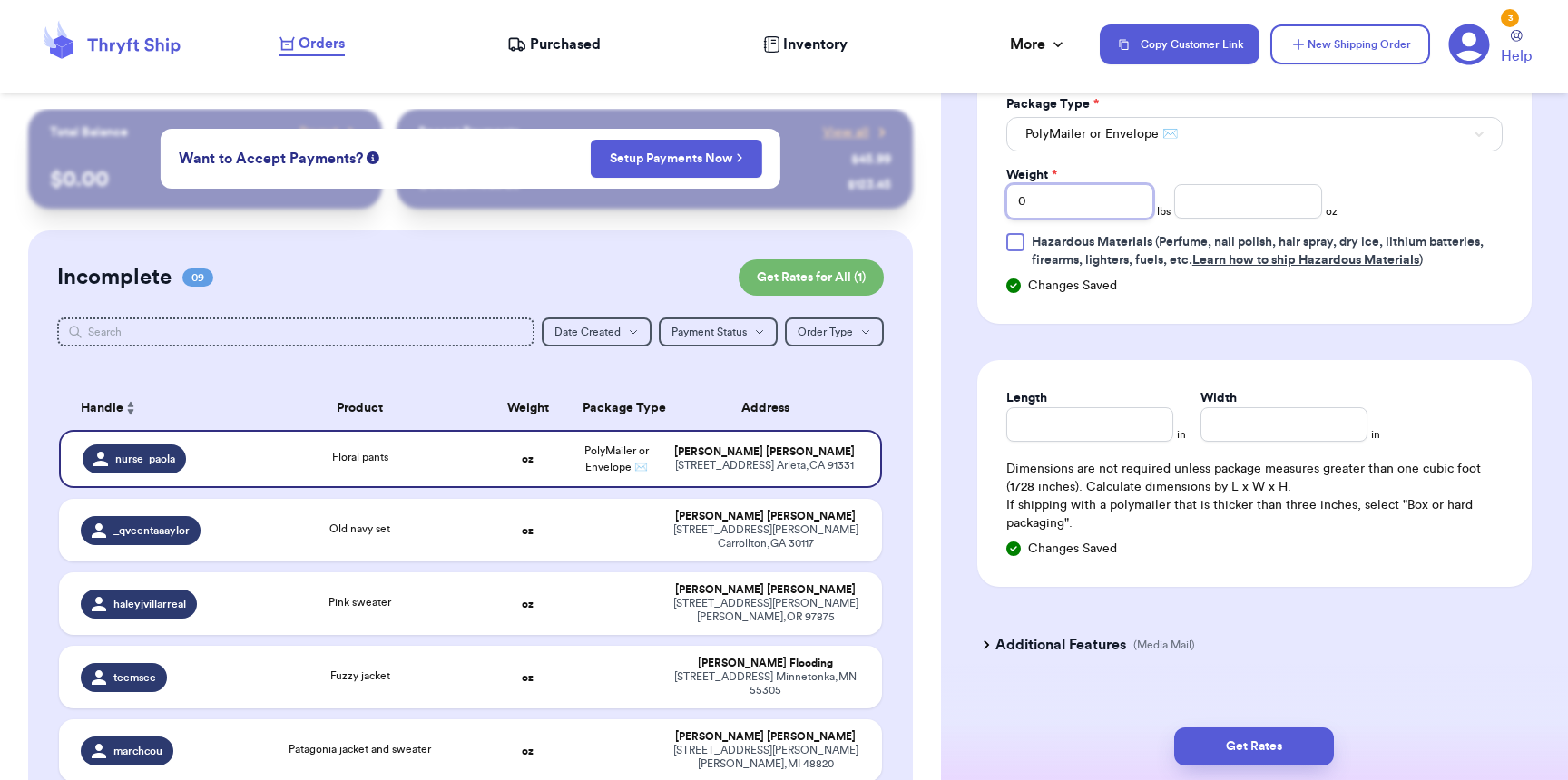
click at [1095, 213] on input "0" at bounding box center [1080, 201] width 147 height 35
click at [1224, 208] on input "number" at bounding box center [1247, 201] width 147 height 35
type input "6"
type input "10"
type input "8"
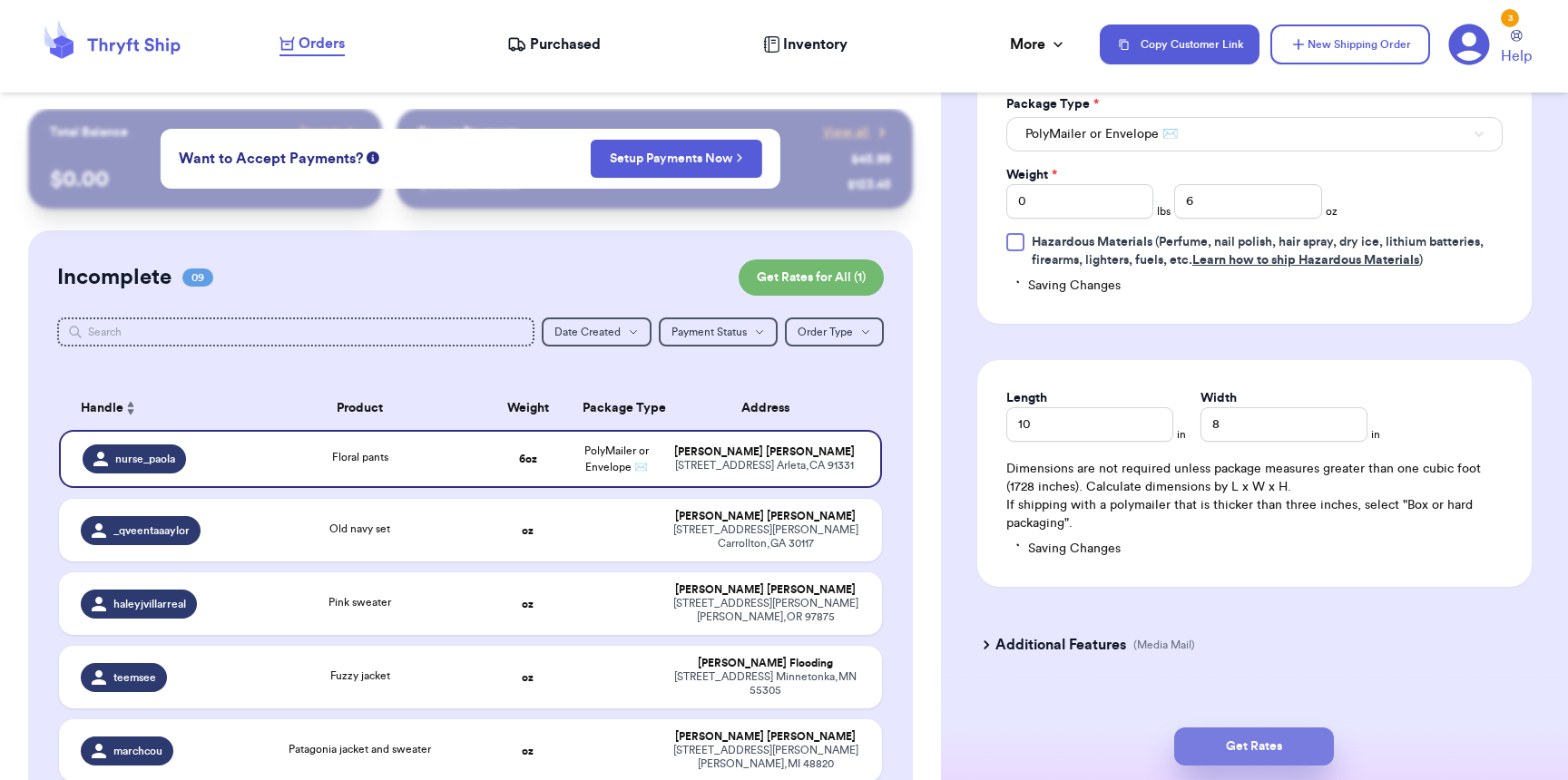
click at [1267, 751] on button "Get Rates" at bounding box center [1254, 746] width 160 height 38
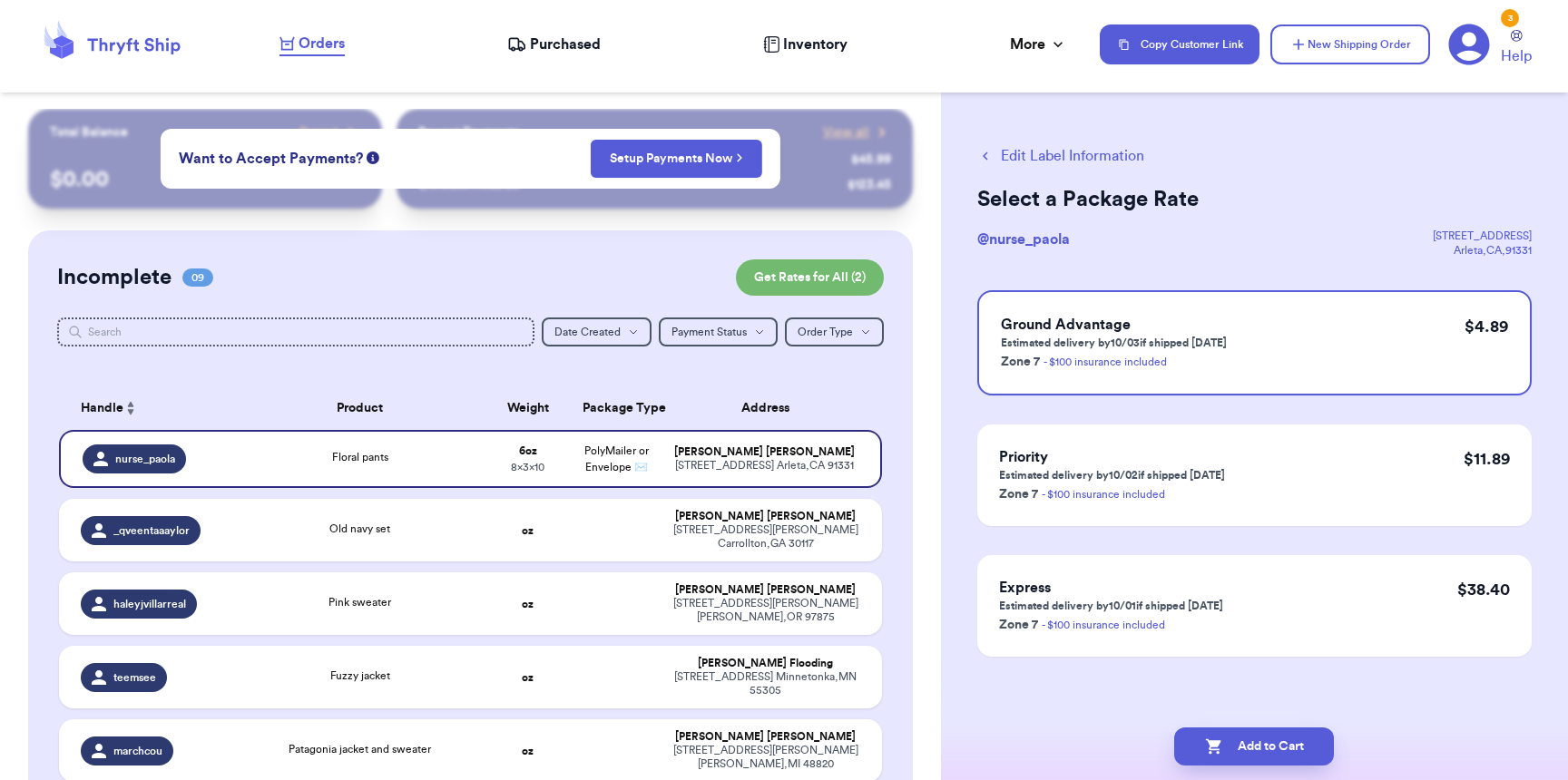
click at [543, 38] on span "Purchased" at bounding box center [565, 44] width 71 height 22
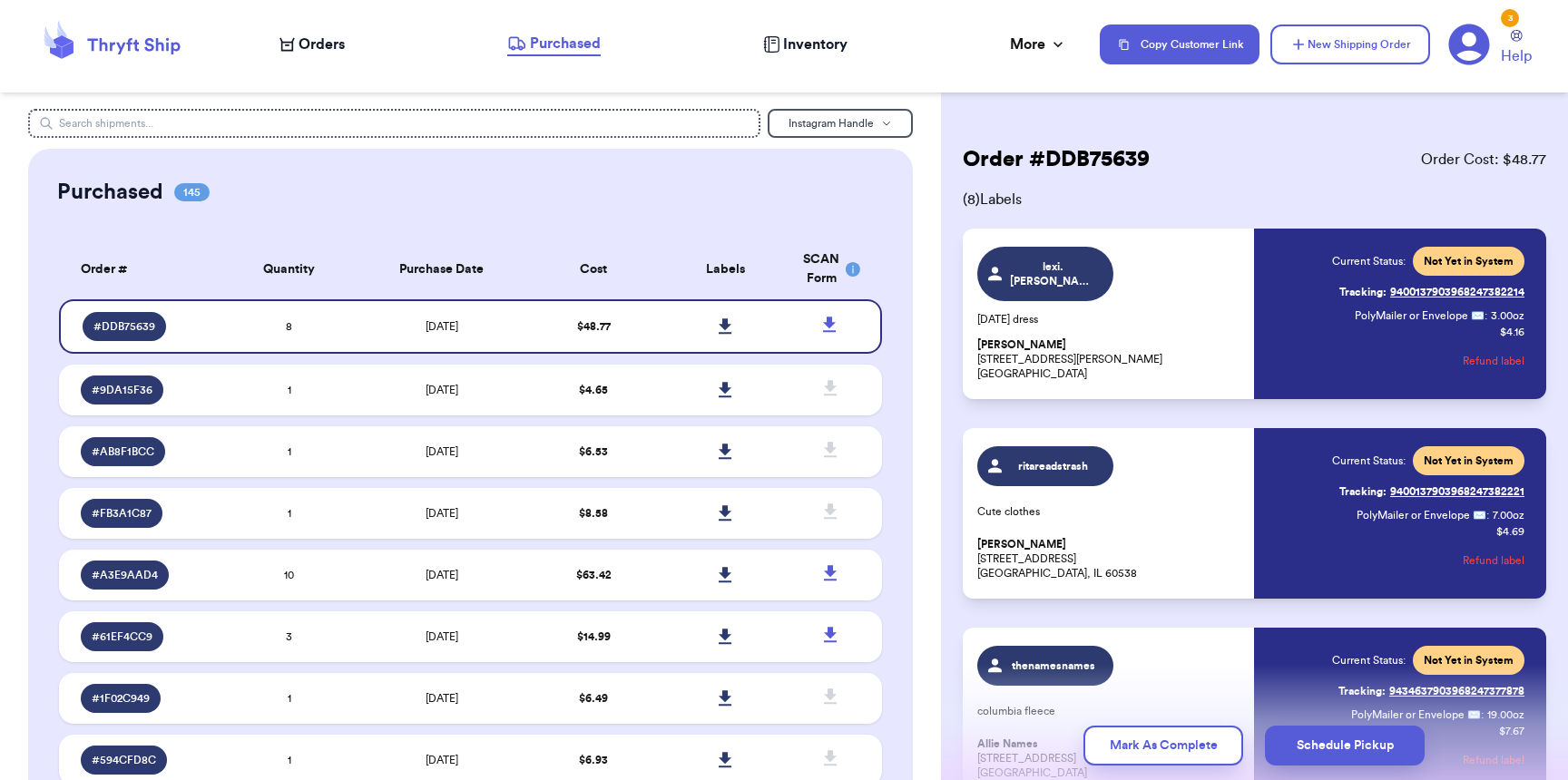
click at [306, 51] on span "Orders" at bounding box center [321, 44] width 46 height 22
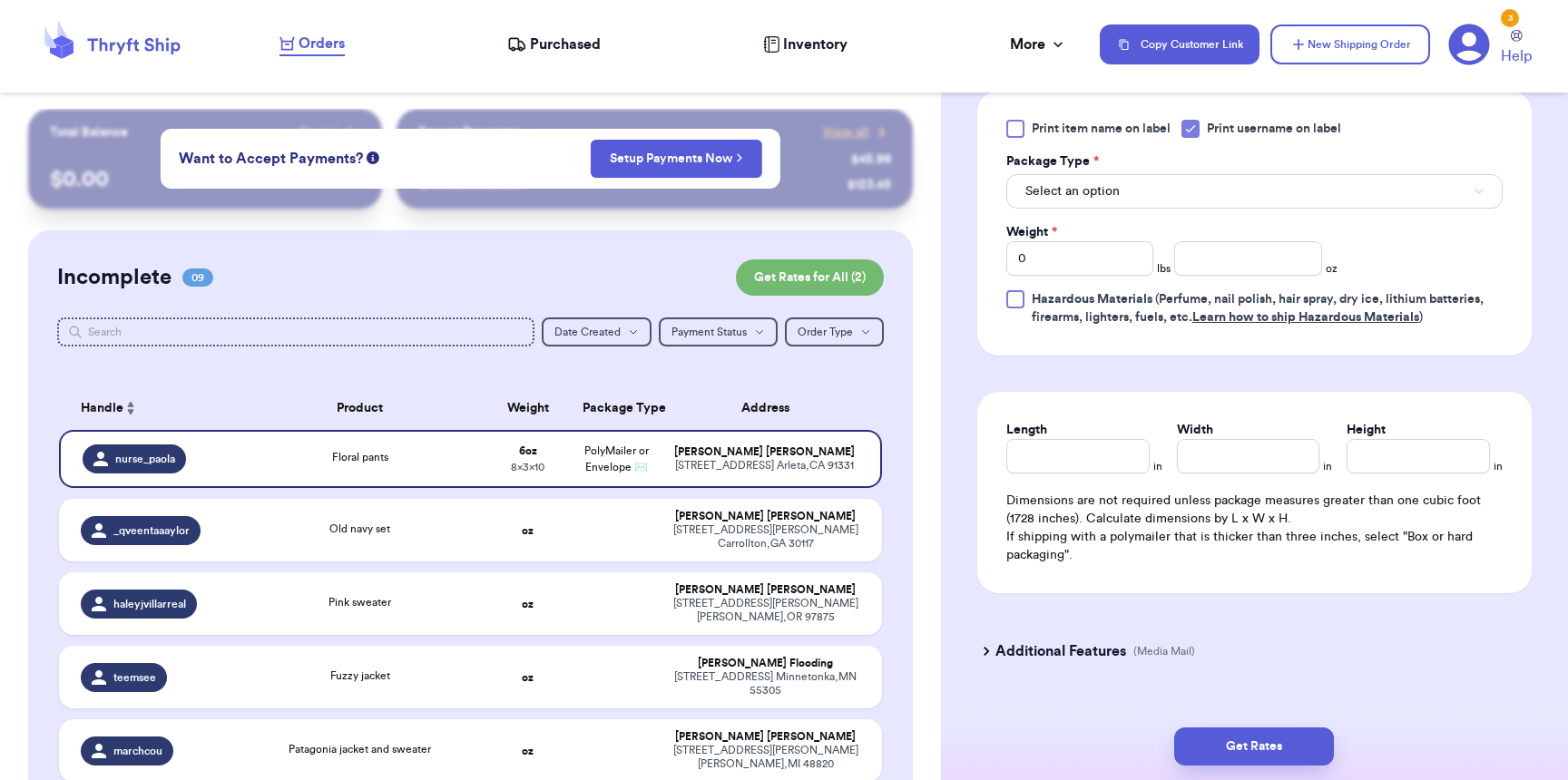
scroll to position [875, 0]
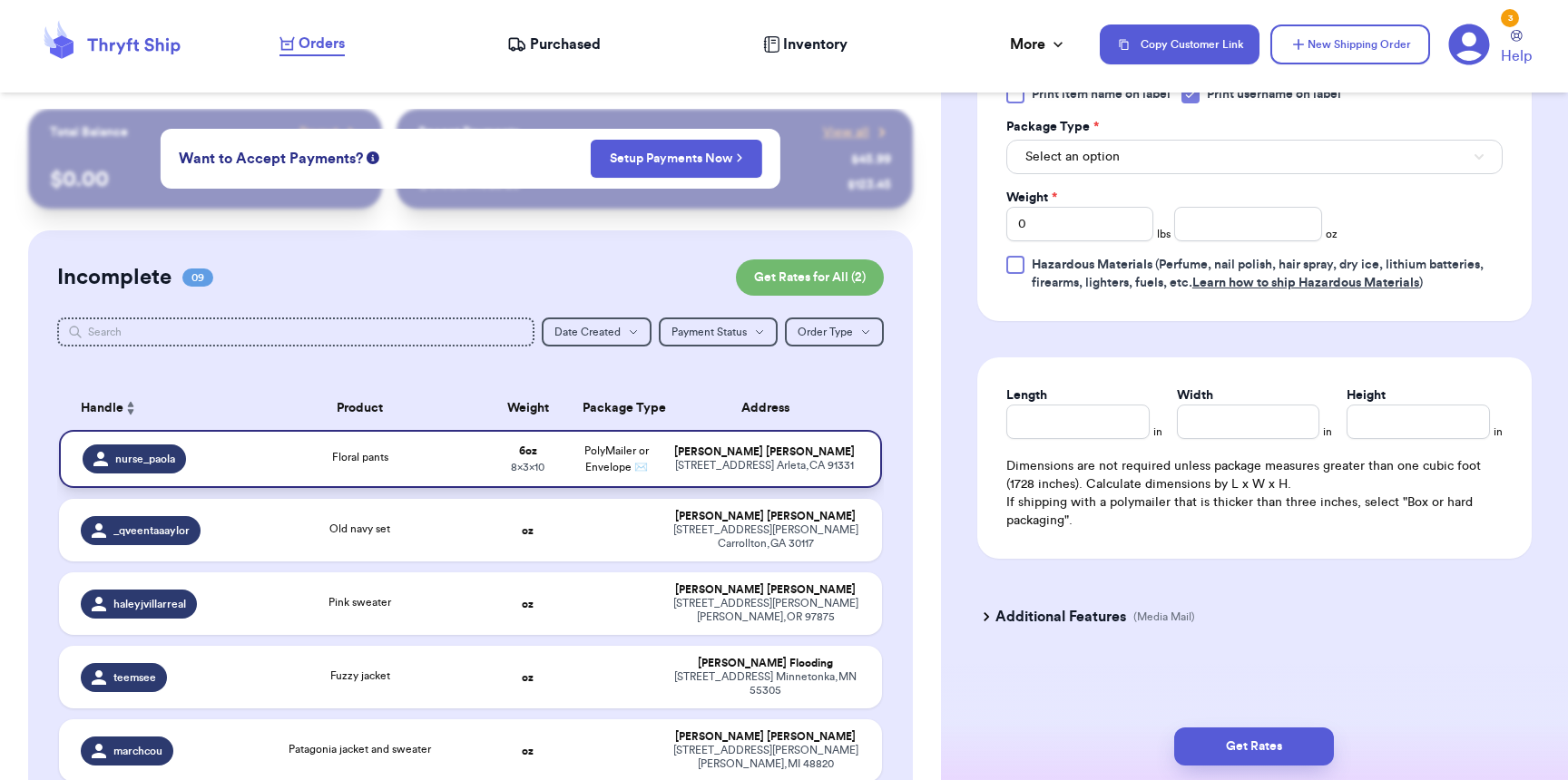
click at [733, 464] on div "[STREET_ADDRESS]" at bounding box center [764, 466] width 187 height 13
type input "6"
type input "10"
type input "8"
click at [1243, 739] on button "Get Rates" at bounding box center [1254, 746] width 160 height 38
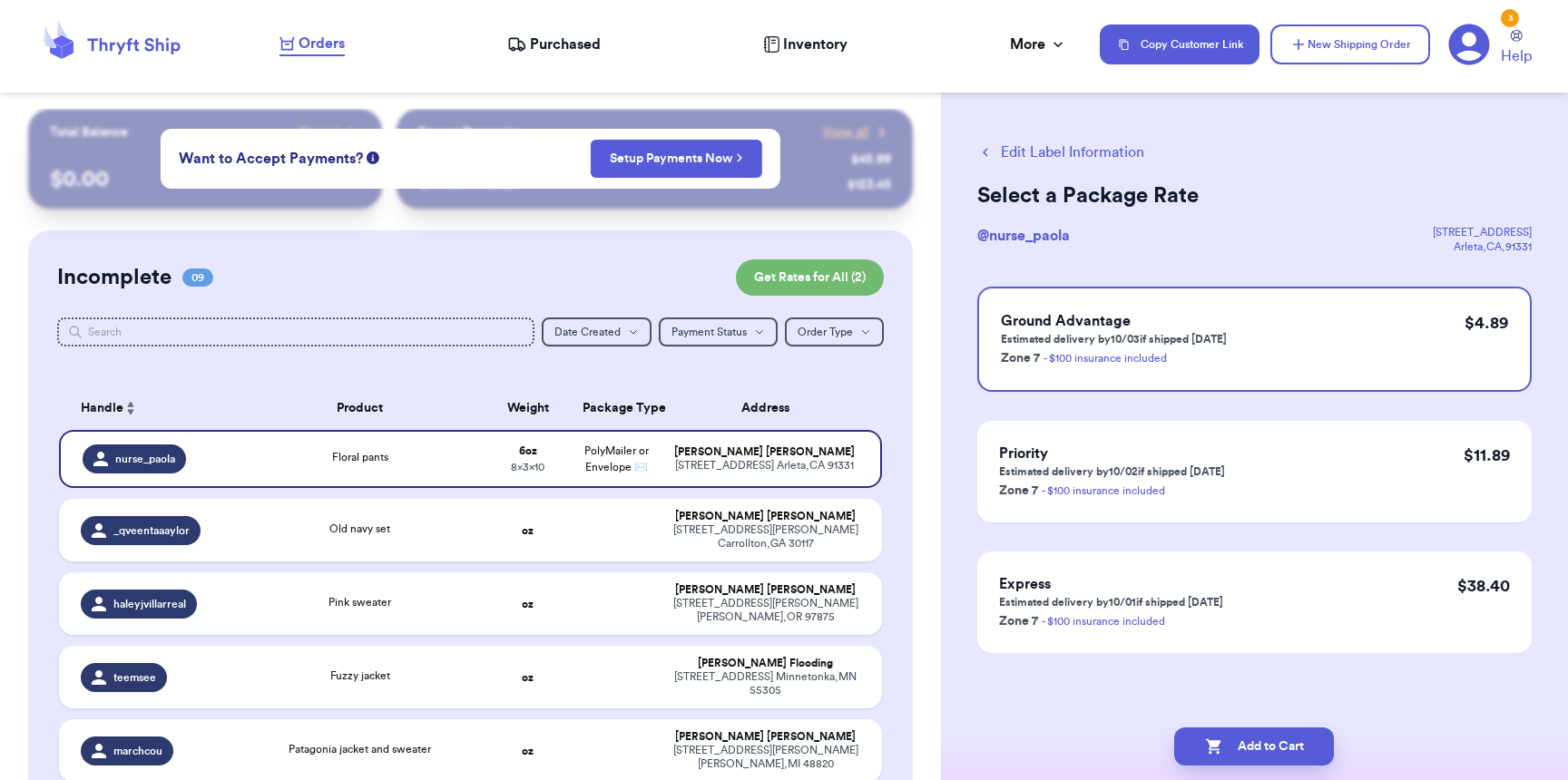
scroll to position [0, 0]
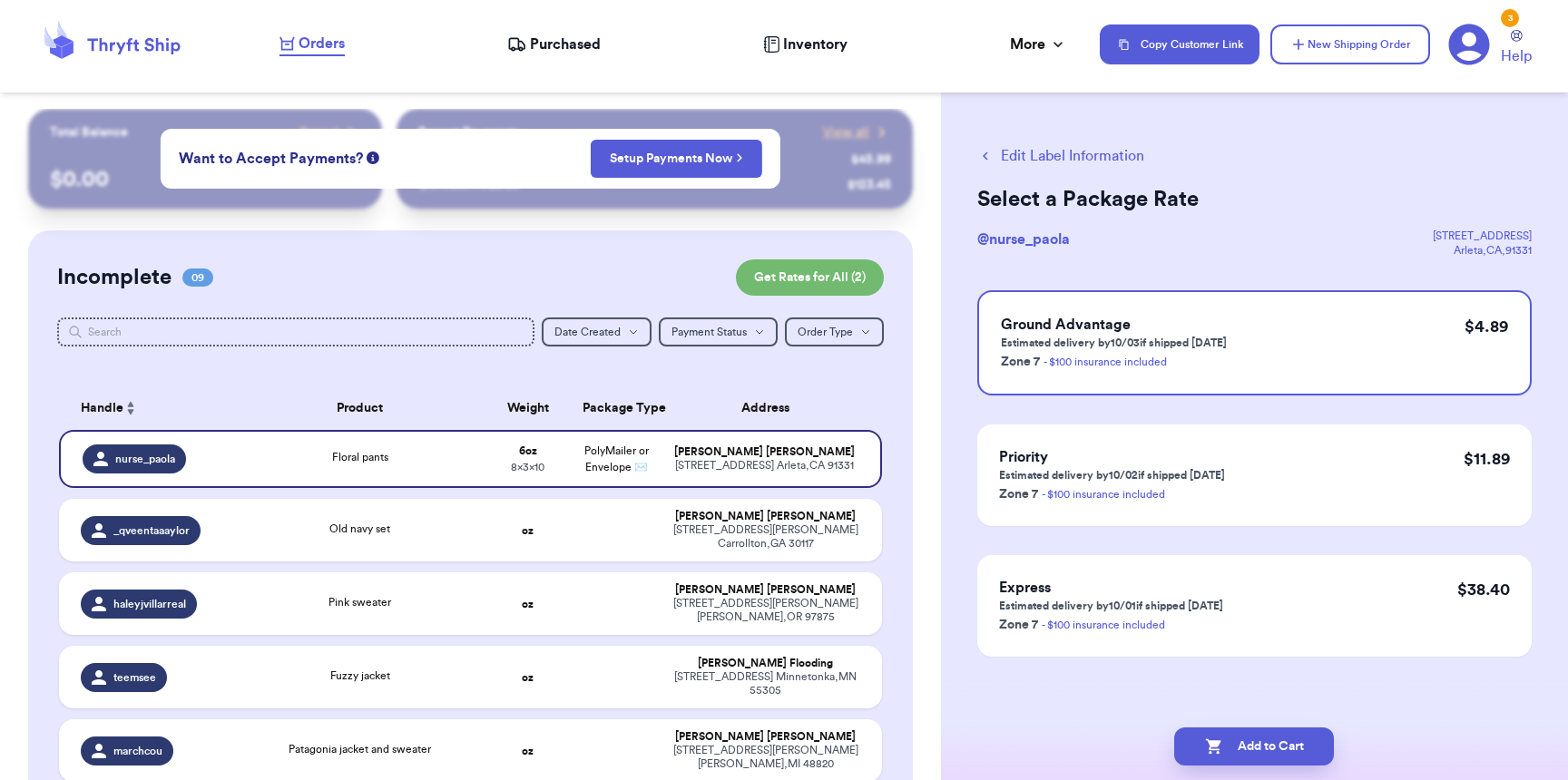
click at [1243, 739] on button "Add to Cart" at bounding box center [1254, 746] width 160 height 38
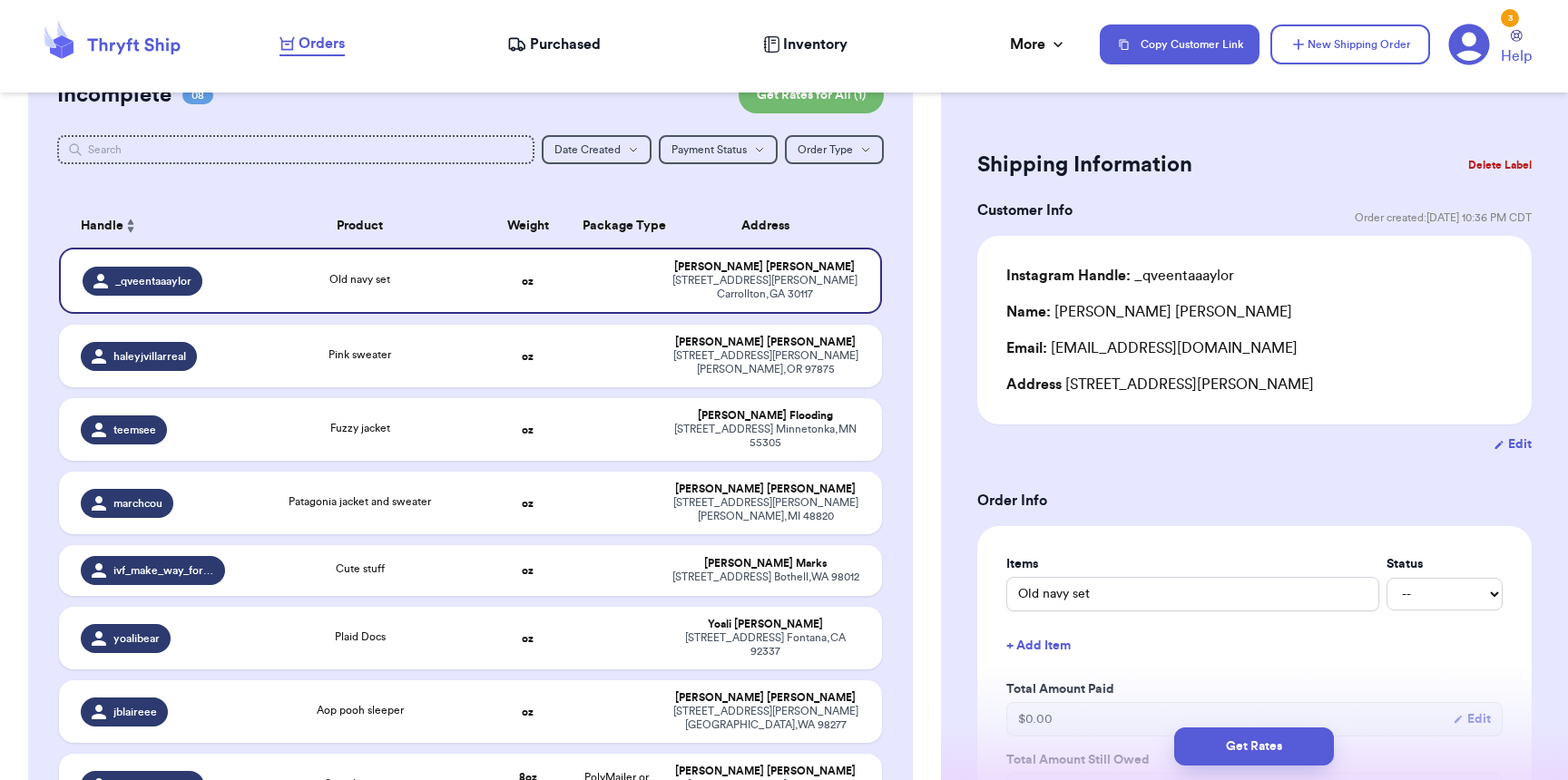
scroll to position [799, 0]
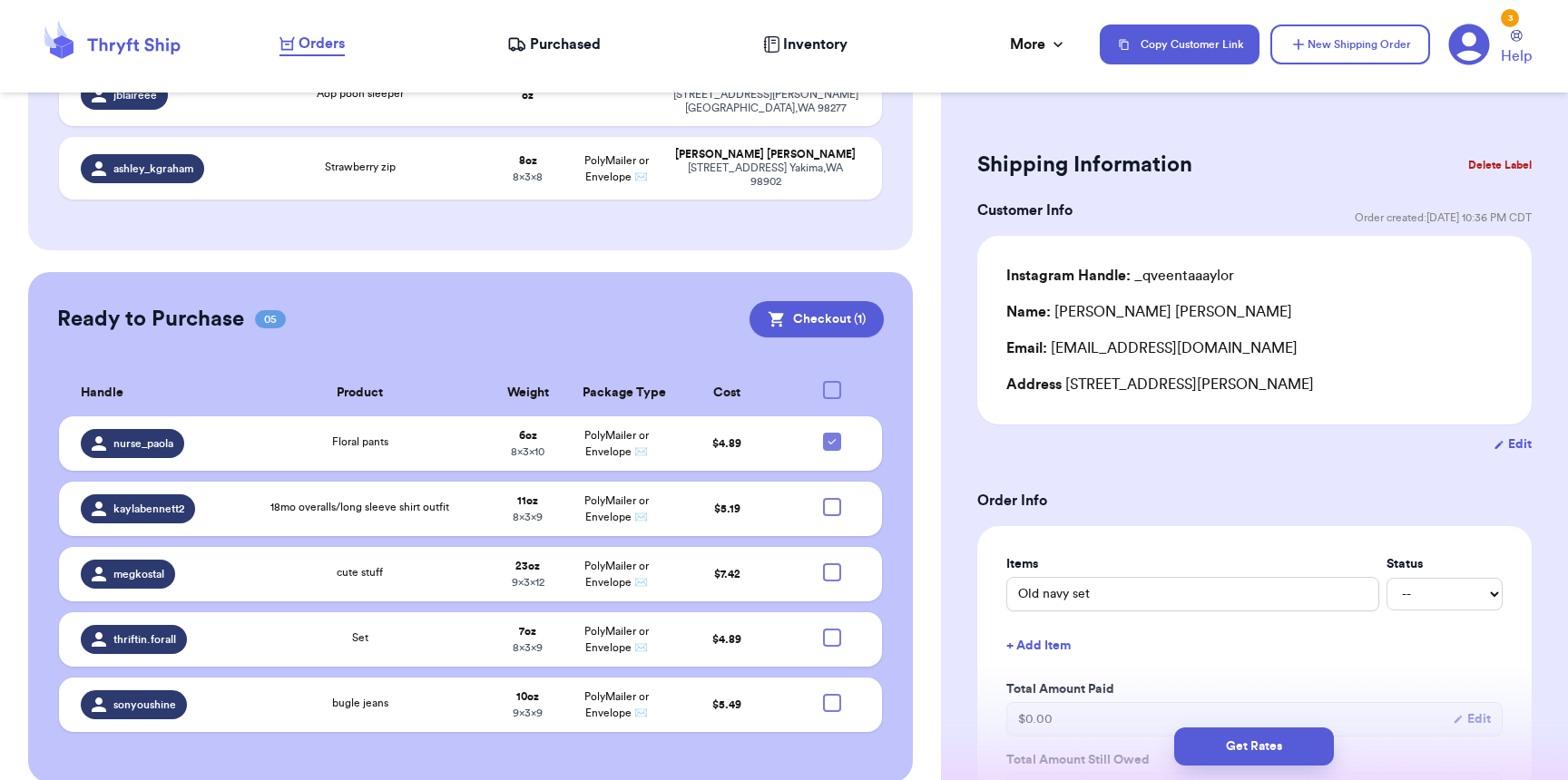
click at [515, 41] on icon at bounding box center [517, 44] width 19 height 18
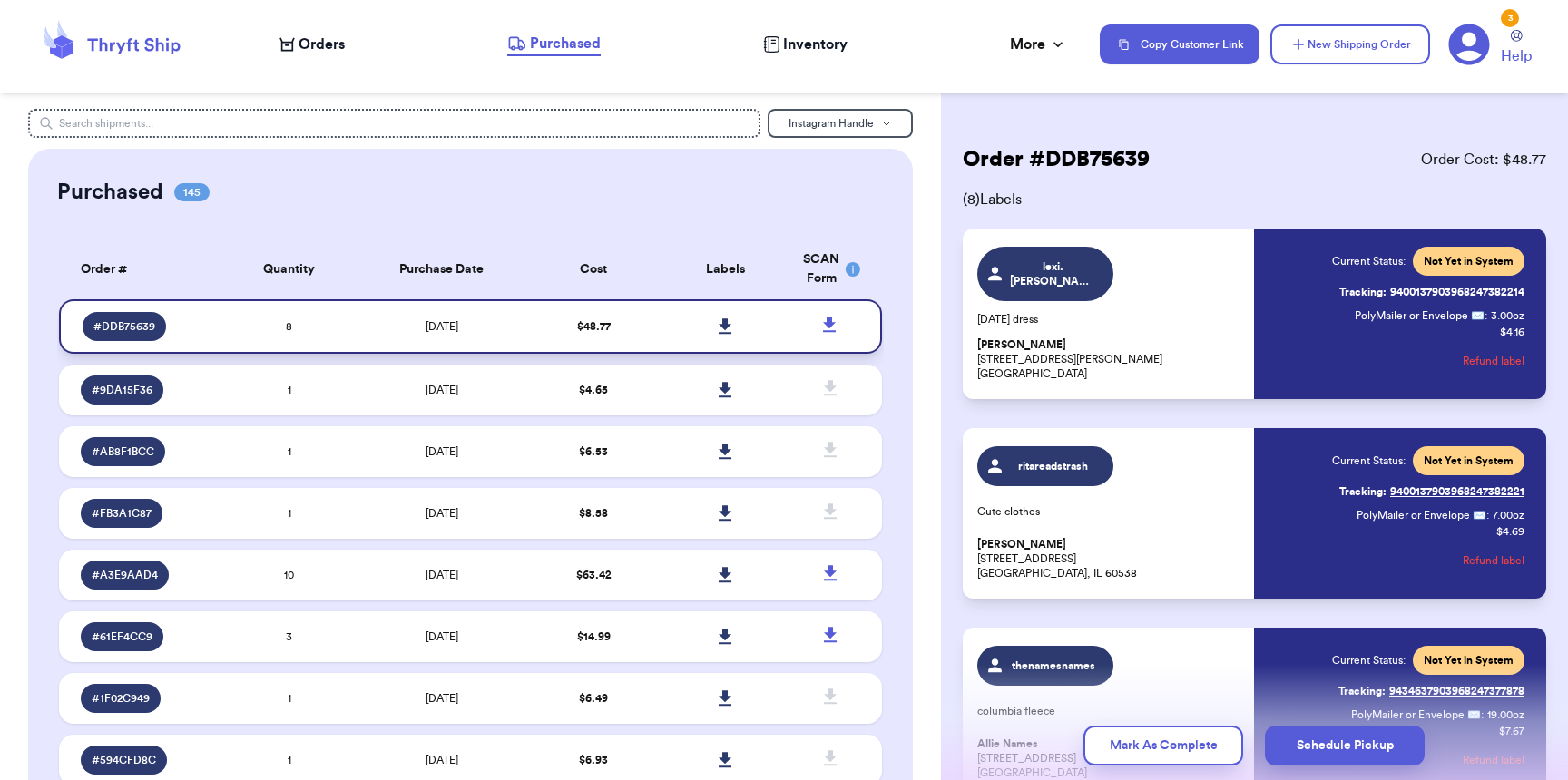
click at [714, 335] on link at bounding box center [725, 326] width 40 height 40
